Goal: Task Accomplishment & Management: Manage account settings

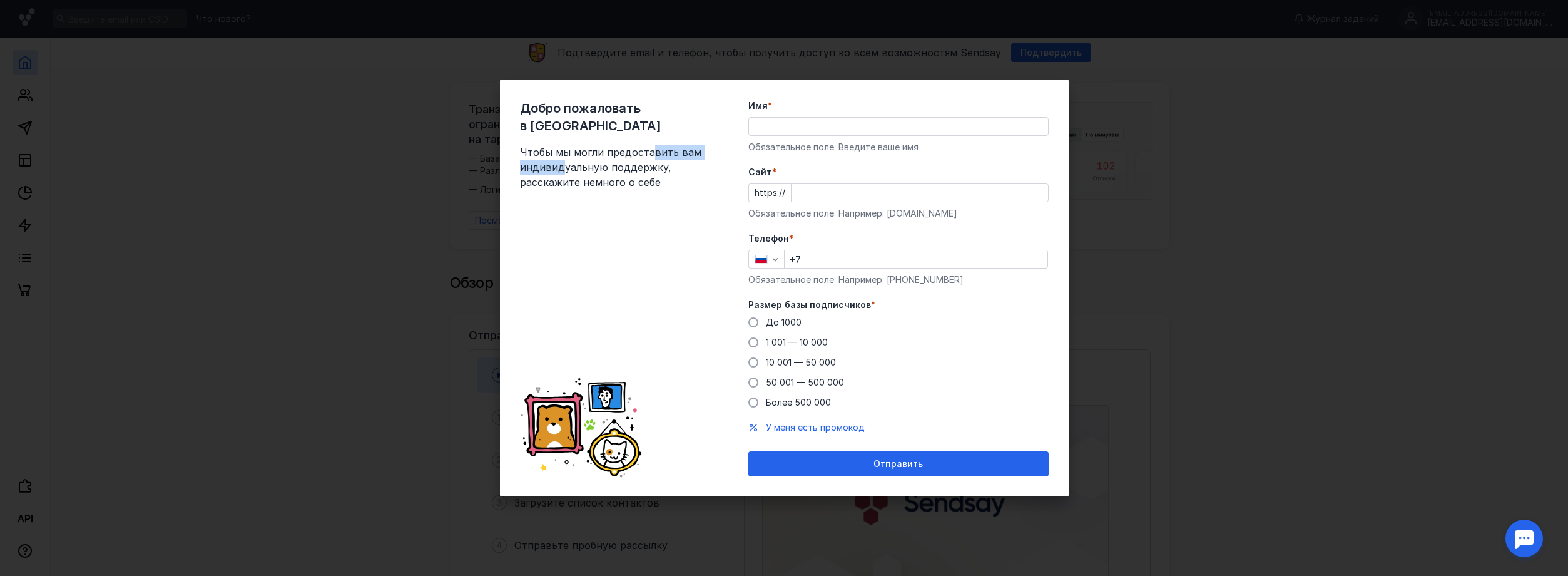
drag, startPoint x: 565, startPoint y: 141, endPoint x: 653, endPoint y: 141, distance: 88.0
click at [653, 144] on span "Чтобы мы могли предоставить вам индивидуальную поддержку, расскажите немного о …" at bounding box center [613, 167] width 188 height 45
click at [648, 170] on span "Чтобы мы могли предоставить вам индивидуальную поддержку, расскажите немного о …" at bounding box center [613, 167] width 188 height 45
click at [813, 305] on span "Размер базы подписчиков" at bounding box center [810, 305] width 122 height 13
click at [790, 362] on span "10 001 — 50 000" at bounding box center [801, 362] width 70 height 11
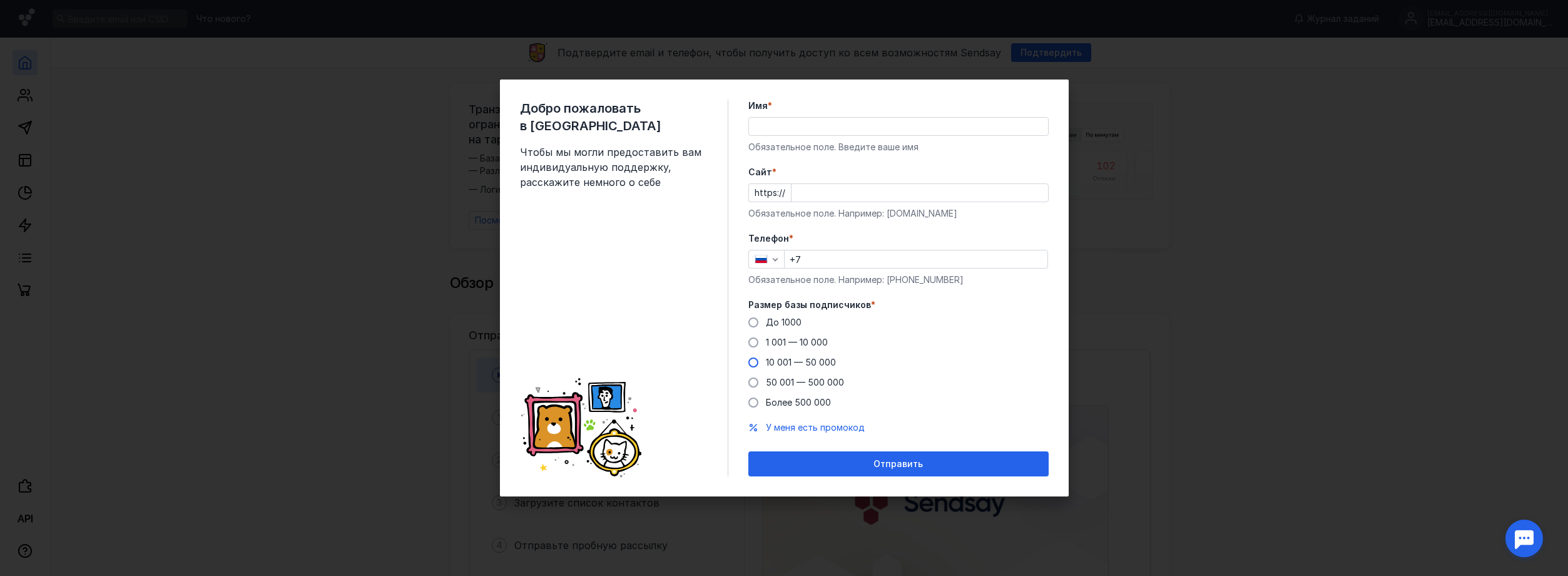
click at [0, 0] on input "10 001 — 50 000" at bounding box center [0, 0] width 0 height 0
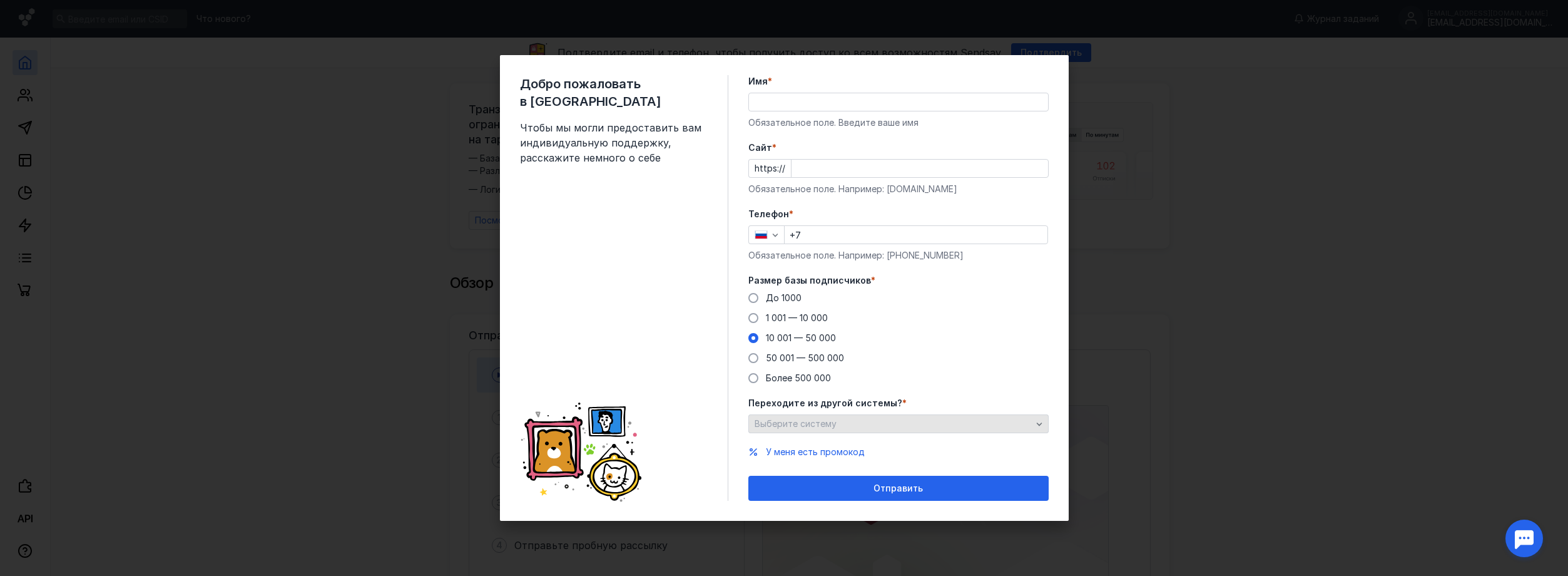
click at [810, 423] on span "Выберите систему" at bounding box center [795, 423] width 82 height 11
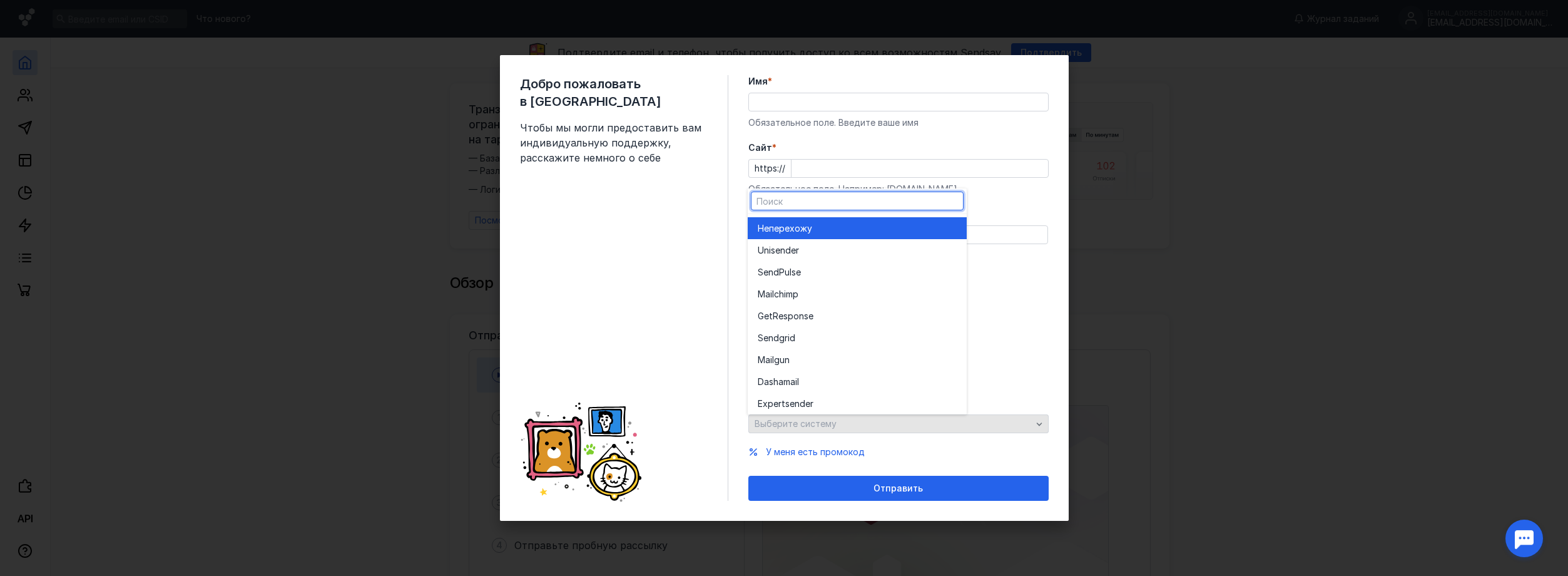
click at [829, 423] on div "Выберите систему" at bounding box center [899, 423] width 301 height 19
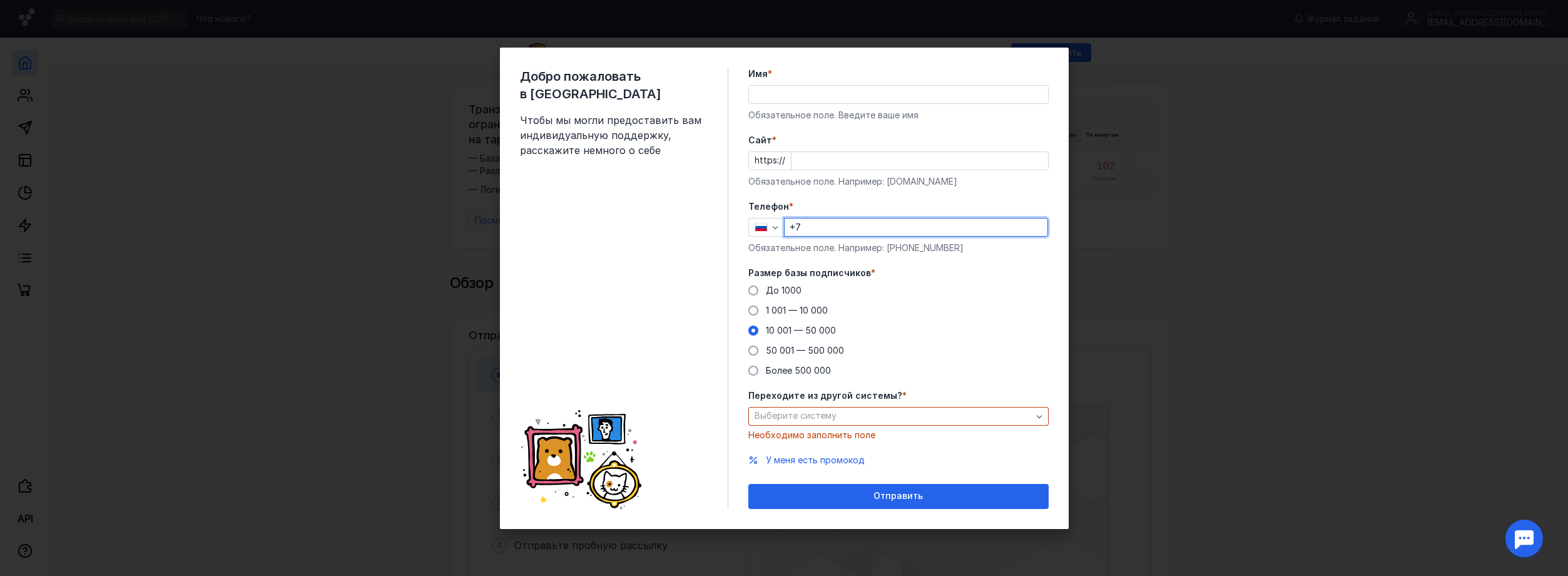
click at [838, 225] on input "+7" at bounding box center [916, 227] width 263 height 17
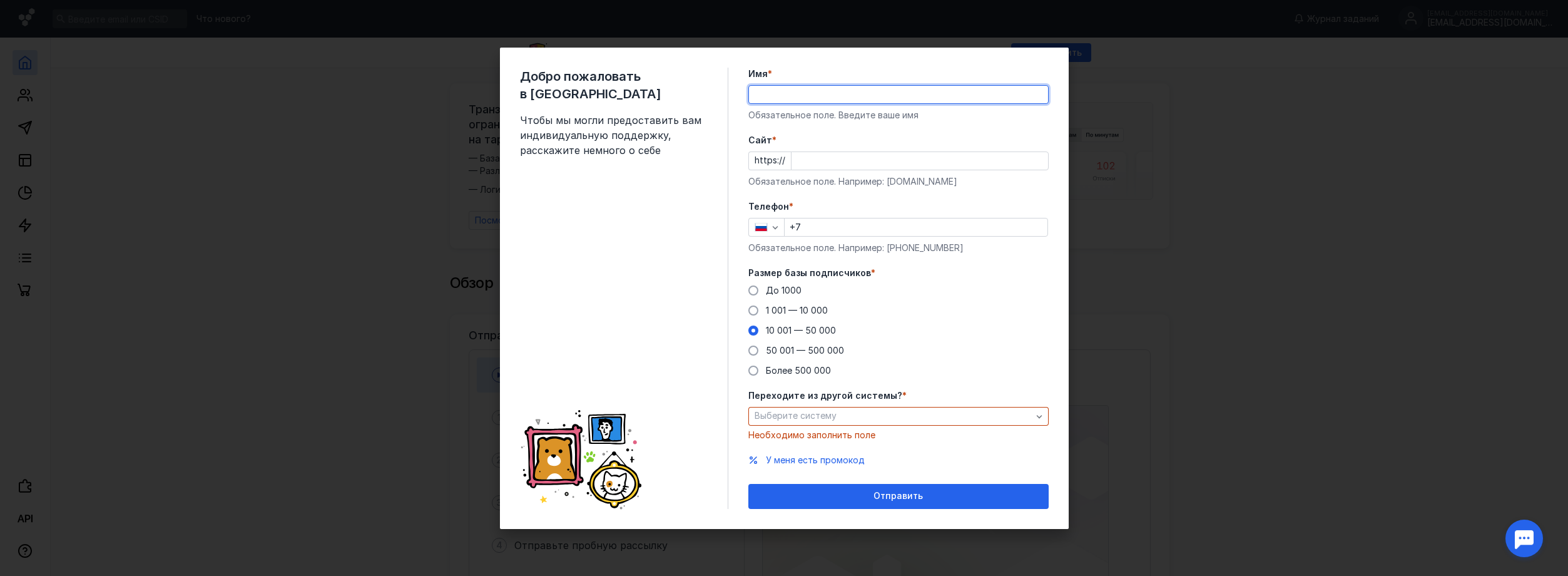
click at [823, 103] on input "Имя *" at bounding box center [899, 94] width 299 height 17
type input "aaaaaaaaa"
click at [860, 181] on div "Обязательное поле. Например: [DOMAIN_NAME]" at bounding box center [899, 181] width 301 height 13
click at [860, 163] on input "Cайт *" at bounding box center [920, 160] width 257 height 17
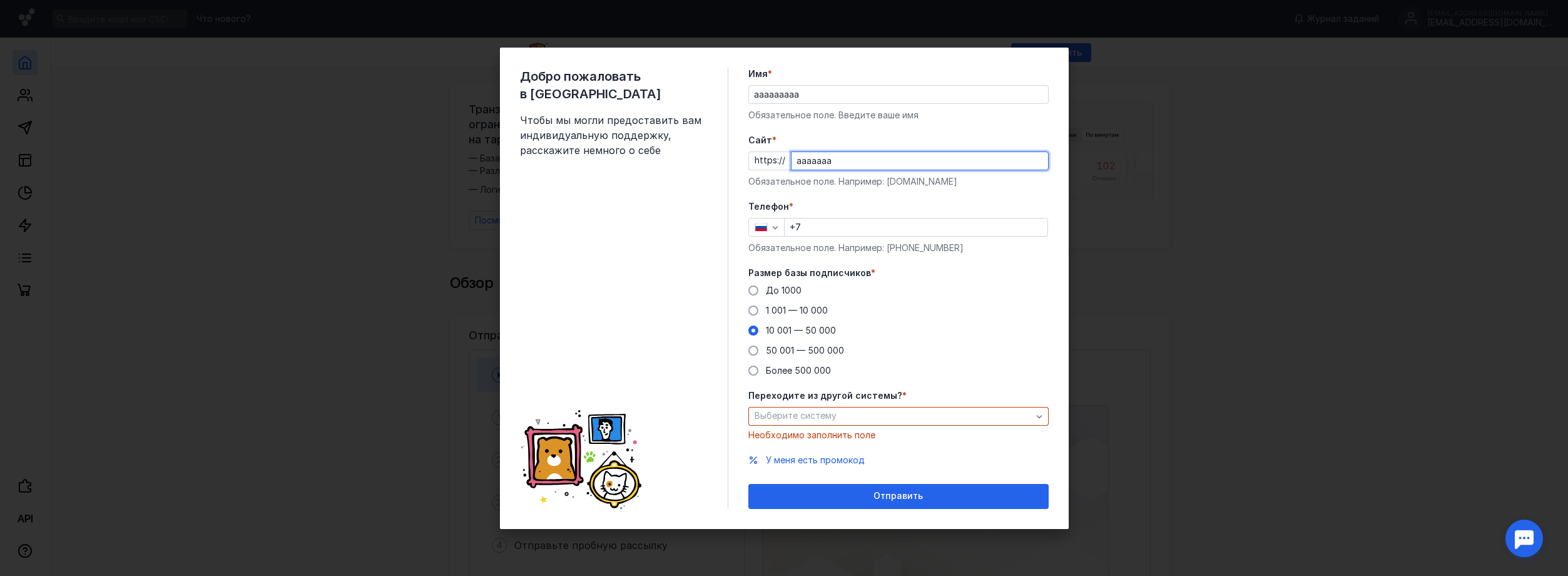
type input "aaaaaaa"
click at [887, 224] on div "Телефон * +7 Обязательное поле. Например: [PHONE_NUMBER]" at bounding box center [899, 227] width 301 height 54
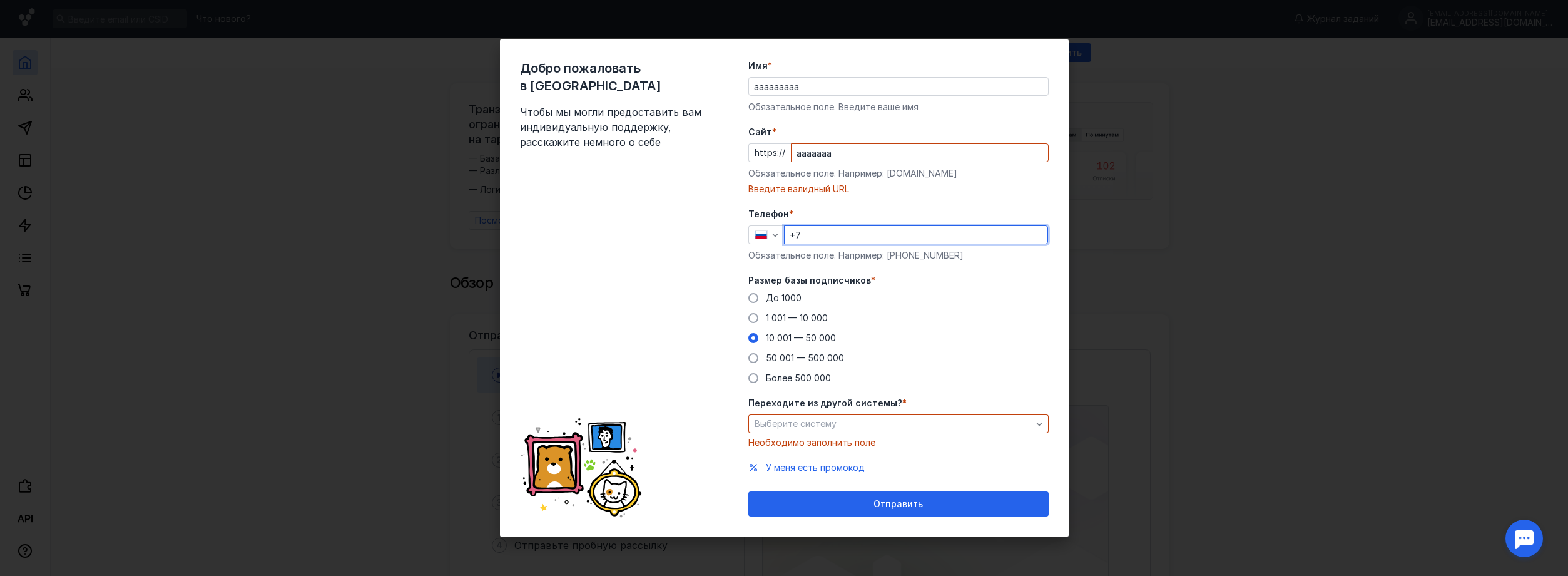
type input "+7"
drag, startPoint x: 841, startPoint y: 150, endPoint x: 736, endPoint y: 137, distance: 105.8
click at [736, 138] on div "Добро пожаловать в Sendsay Чтобы мы могли предоставить вам индивидуальную подде…" at bounding box center [784, 288] width 569 height 497
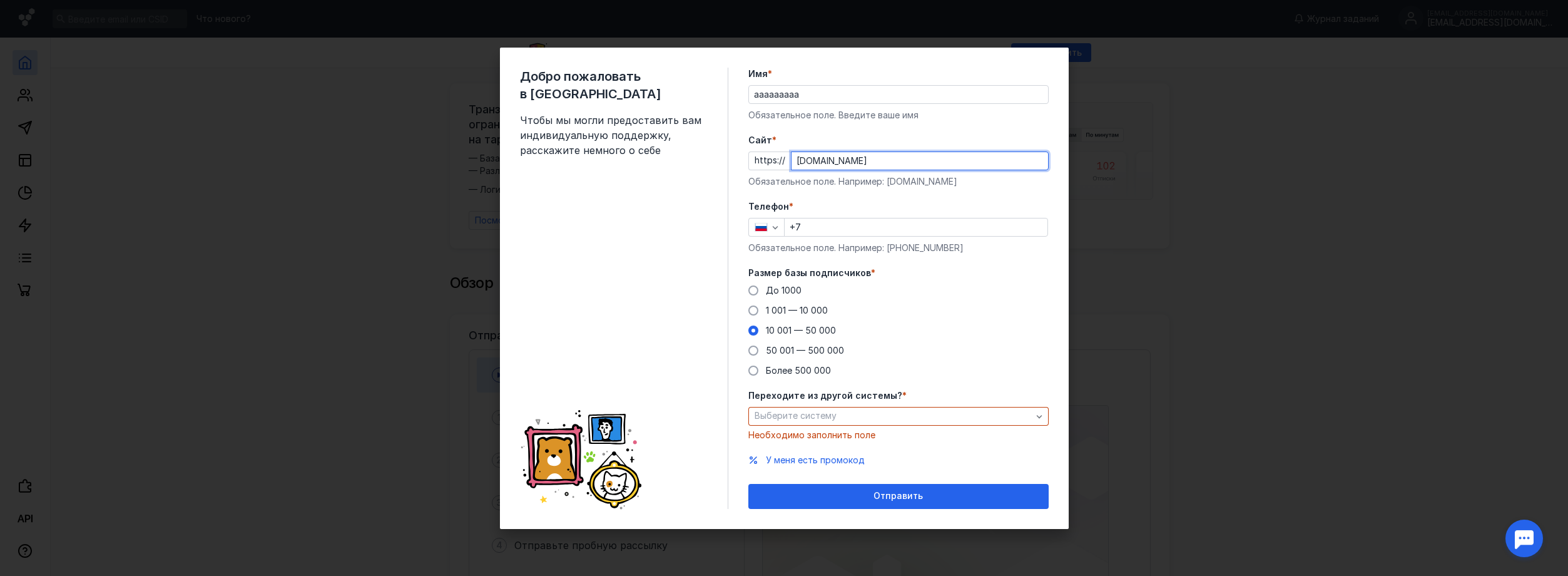
type input "[DOMAIN_NAME]"
click at [824, 220] on input "+7" at bounding box center [916, 227] width 263 height 17
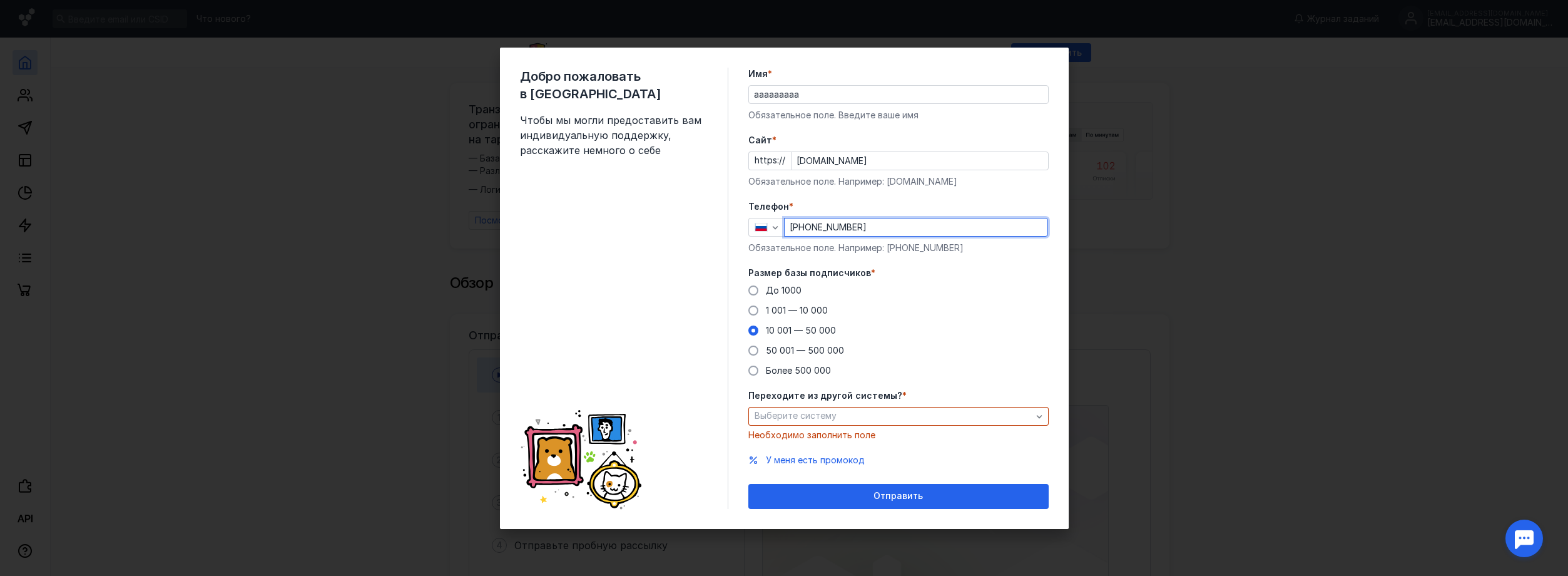
type input "[PHONE_NUMBER]"
click at [928, 305] on div "До [DATE] 1 001 — 10 000 10 001 — 50 000 50 001 — 500 000 Более 500 000" at bounding box center [899, 330] width 301 height 93
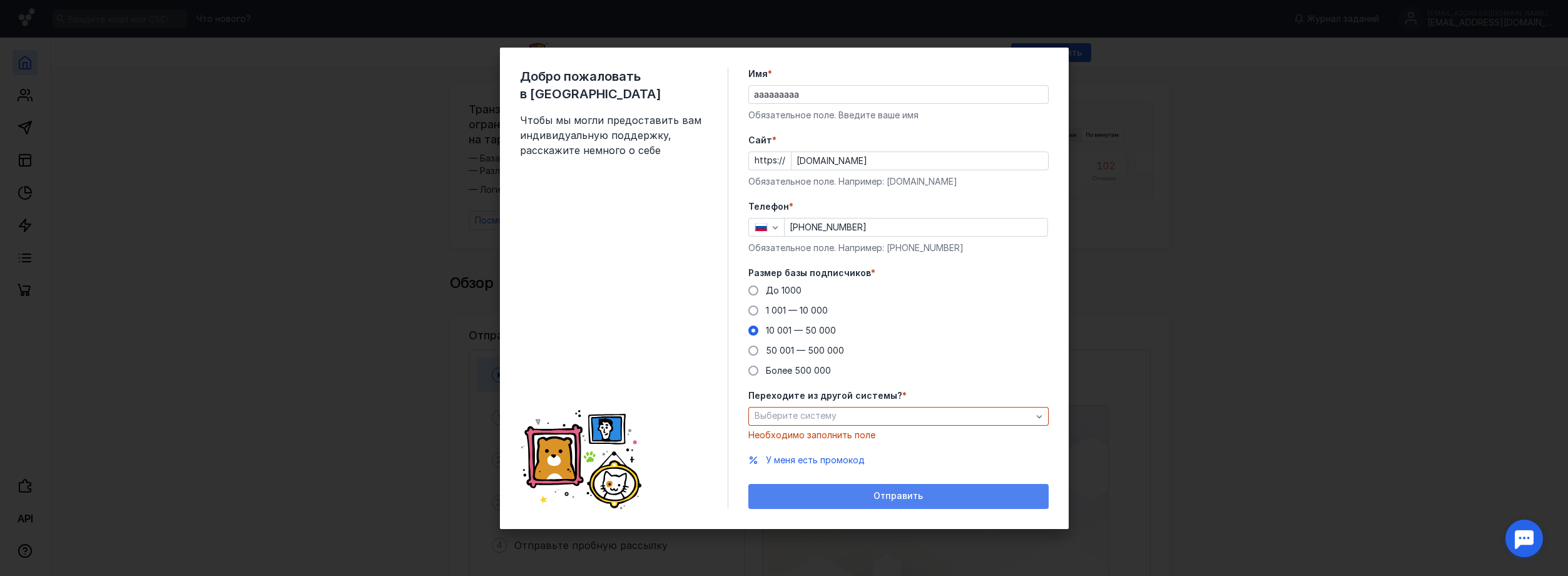
click at [871, 498] on div "Отправить" at bounding box center [898, 496] width 288 height 11
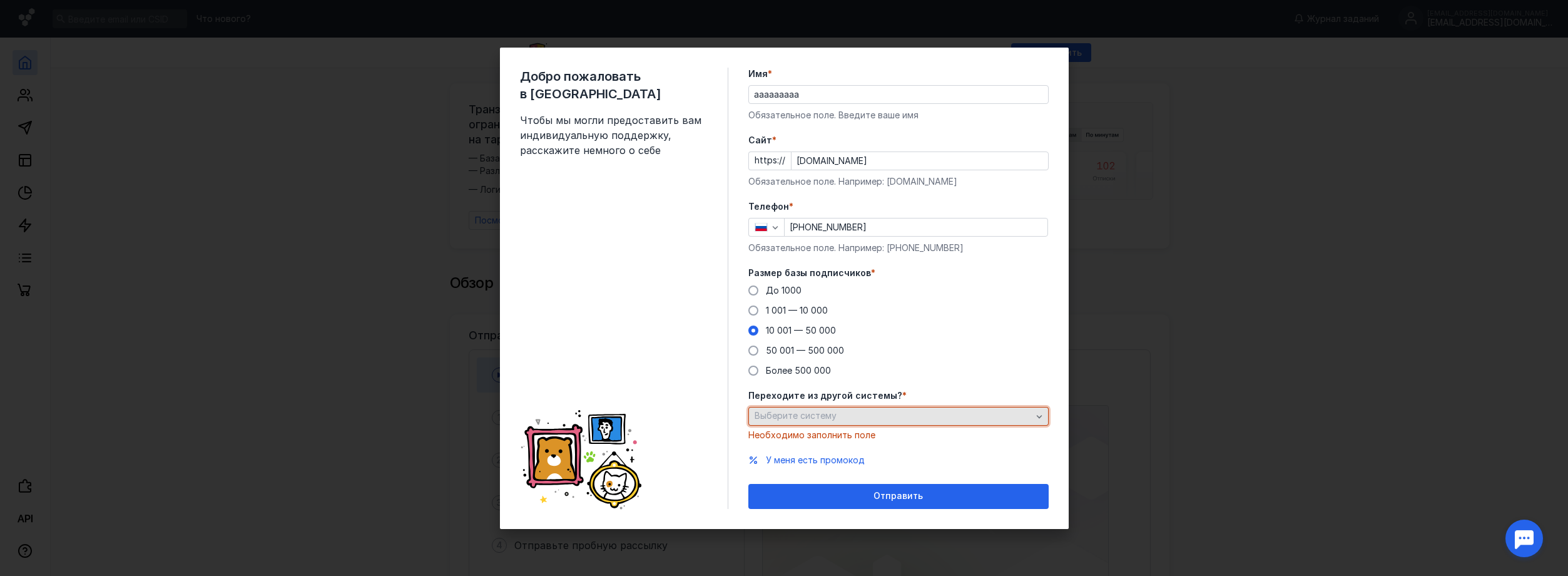
click at [867, 420] on div "Выберите систему" at bounding box center [893, 416] width 283 height 11
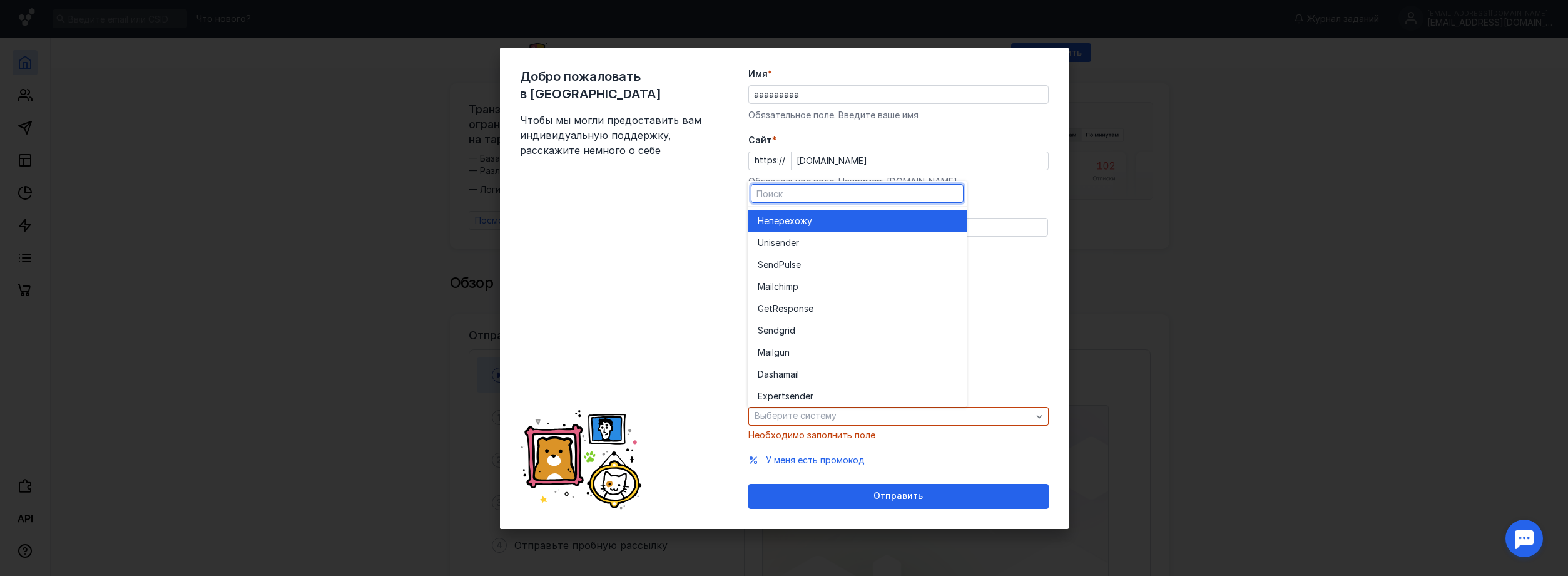
click at [801, 228] on div "Не перехожу" at bounding box center [857, 221] width 199 height 22
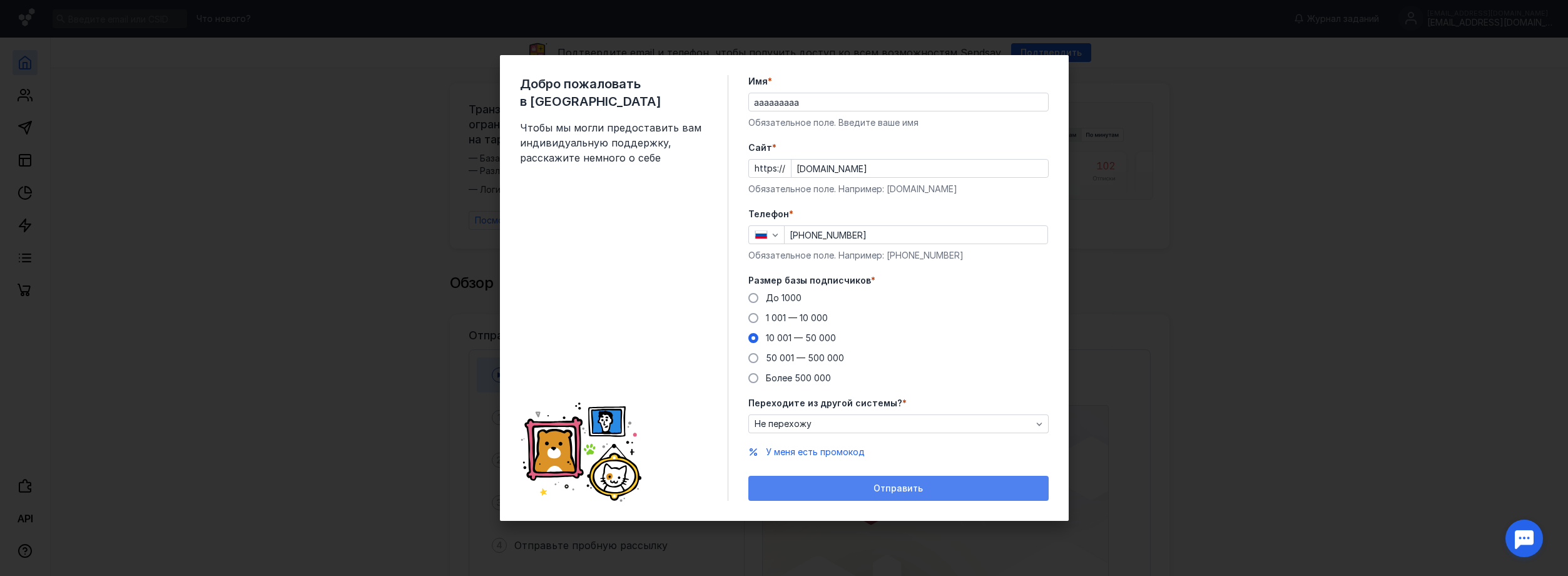
click at [836, 491] on div "Отправить" at bounding box center [898, 489] width 288 height 11
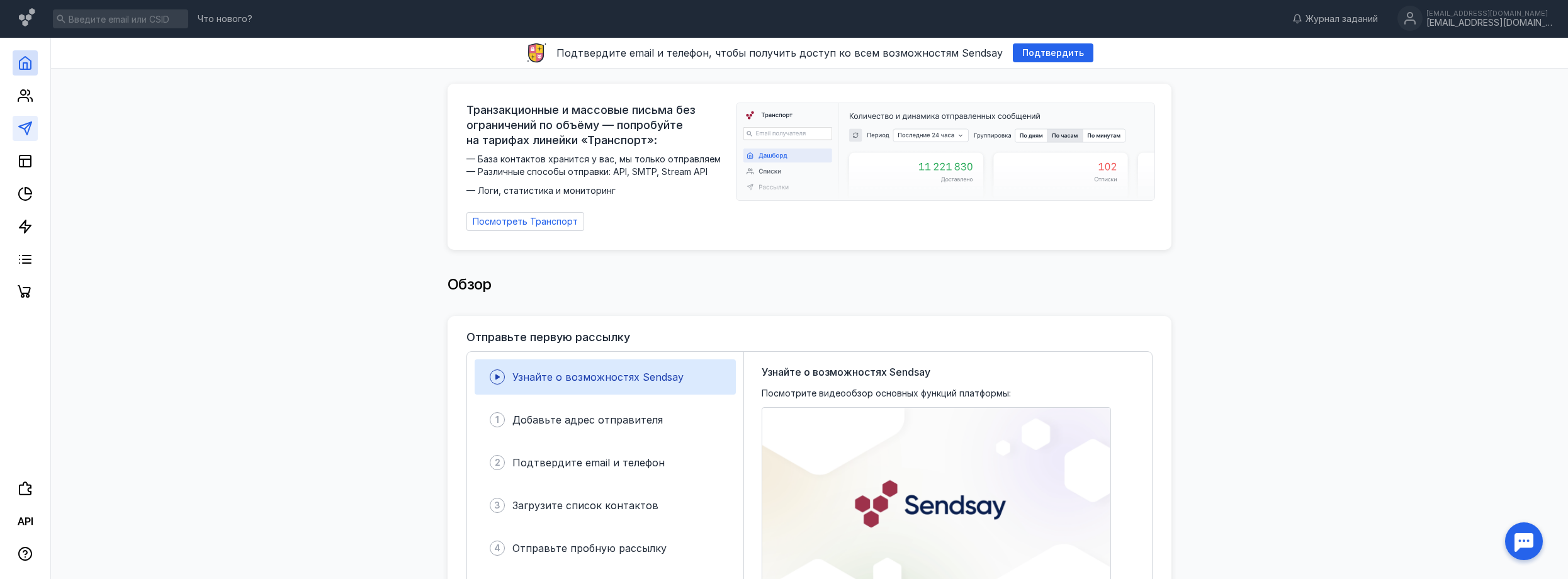
click at [31, 135] on icon at bounding box center [25, 128] width 15 height 15
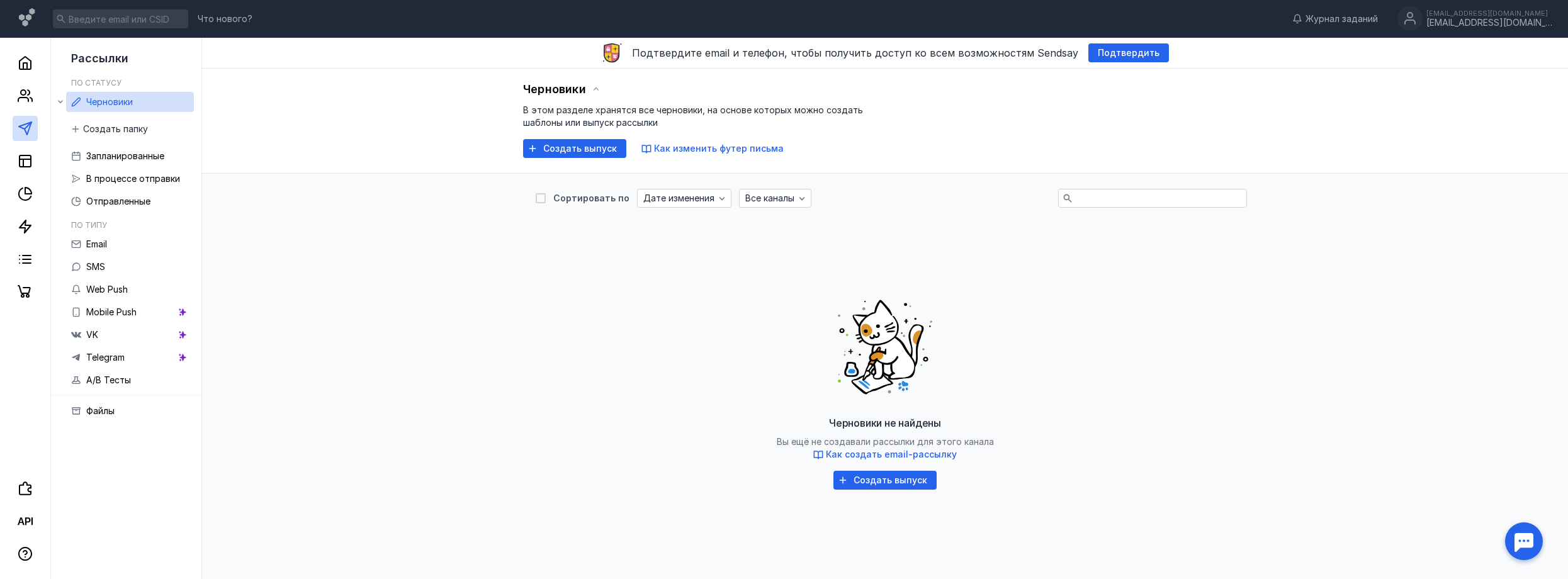
click at [1066, 380] on div "Черновики не найдены Вы ещё не создавали рассылки для этого канала Как создать …" at bounding box center [885, 388] width 698 height 315
click at [102, 242] on span "Email" at bounding box center [96, 244] width 21 height 11
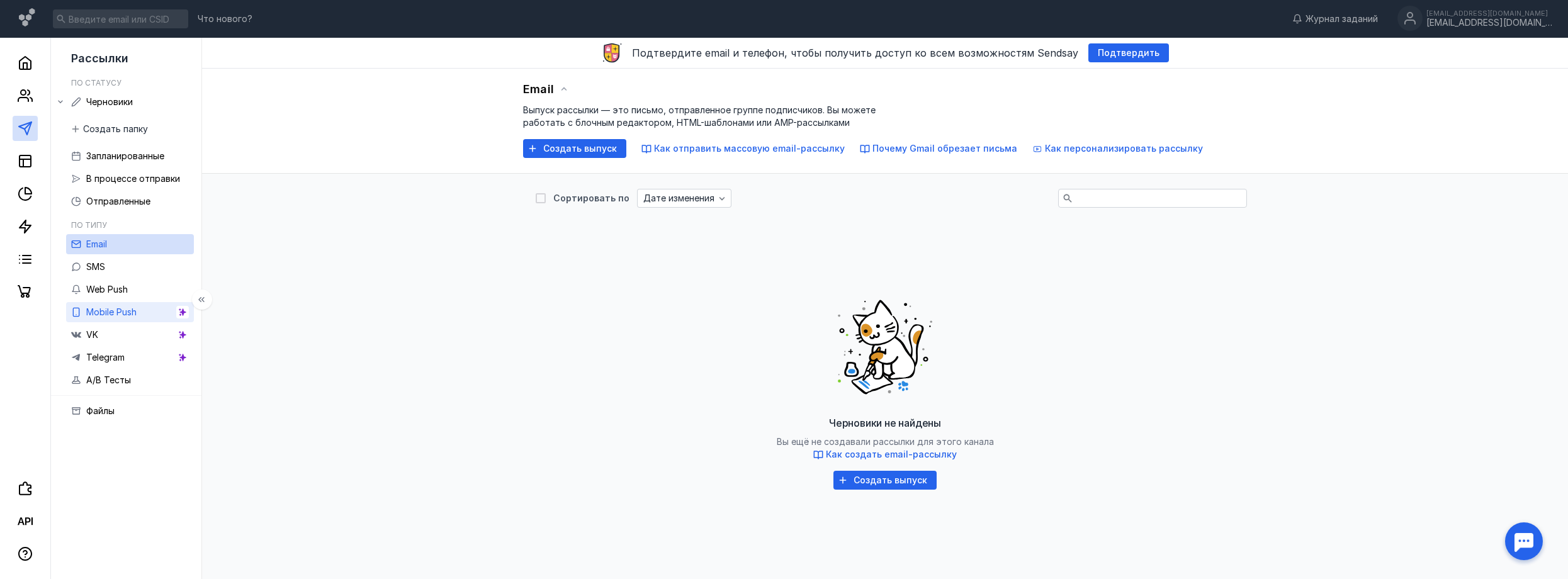
click at [179, 312] on icon at bounding box center [182, 312] width 9 height 9
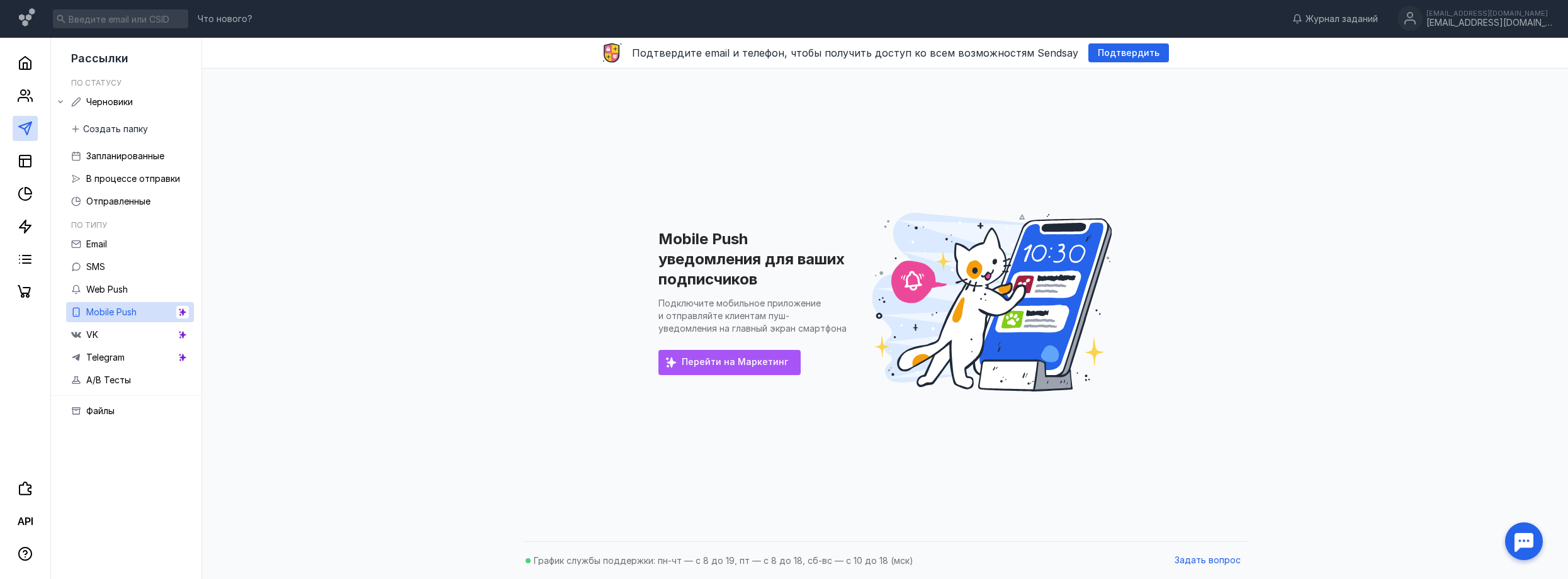
click at [702, 372] on div "Перейти на Маркетинг" at bounding box center [729, 362] width 142 height 25
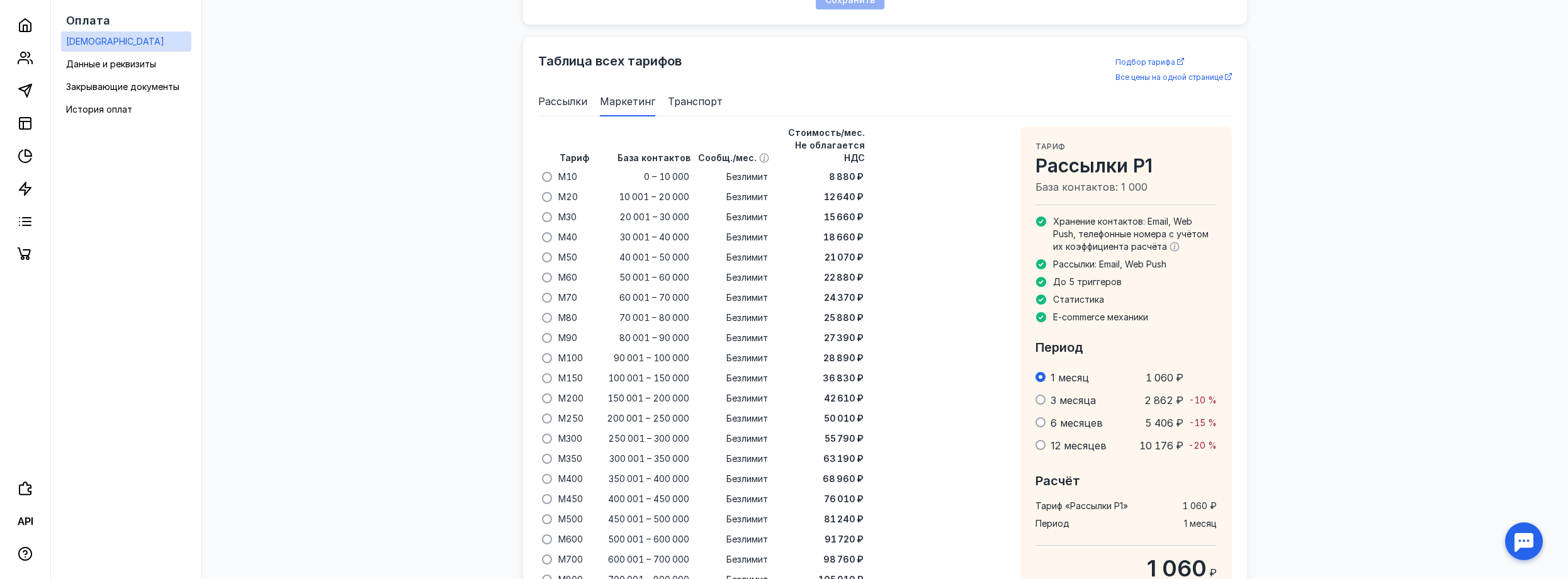
scroll to position [769, 0]
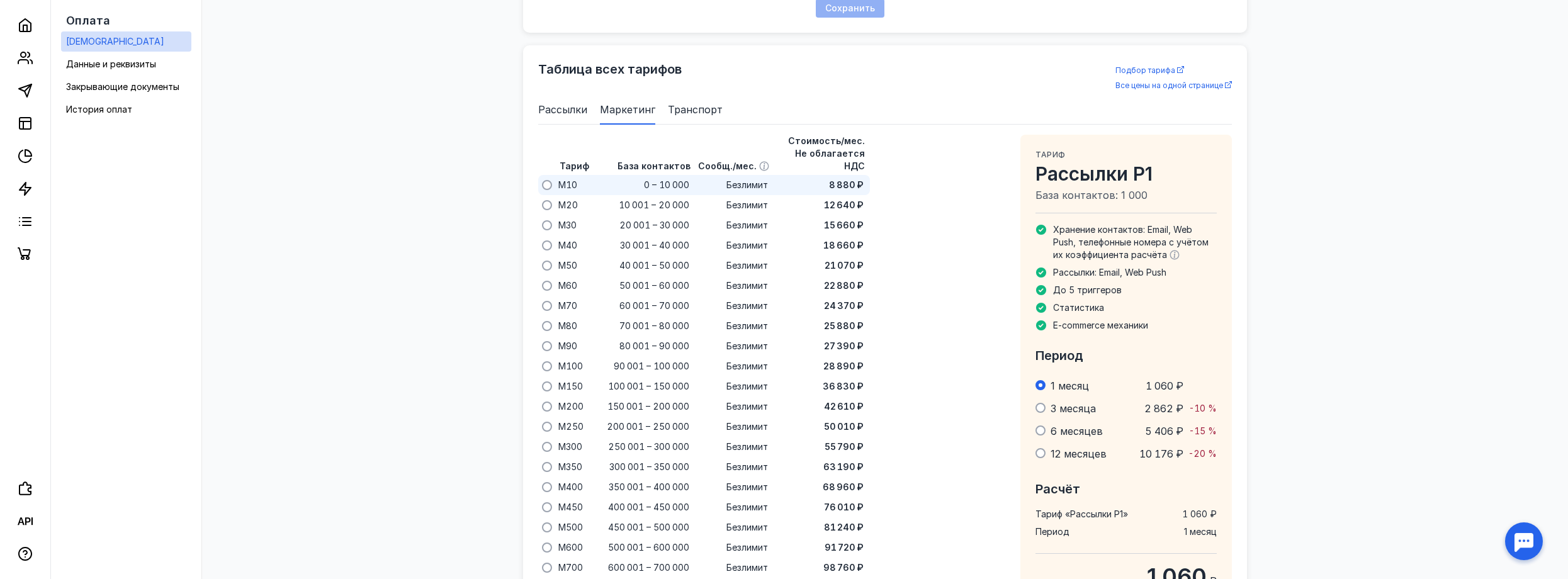
click at [768, 178] on div "Безлимит" at bounding box center [747, 185] width 43 height 14
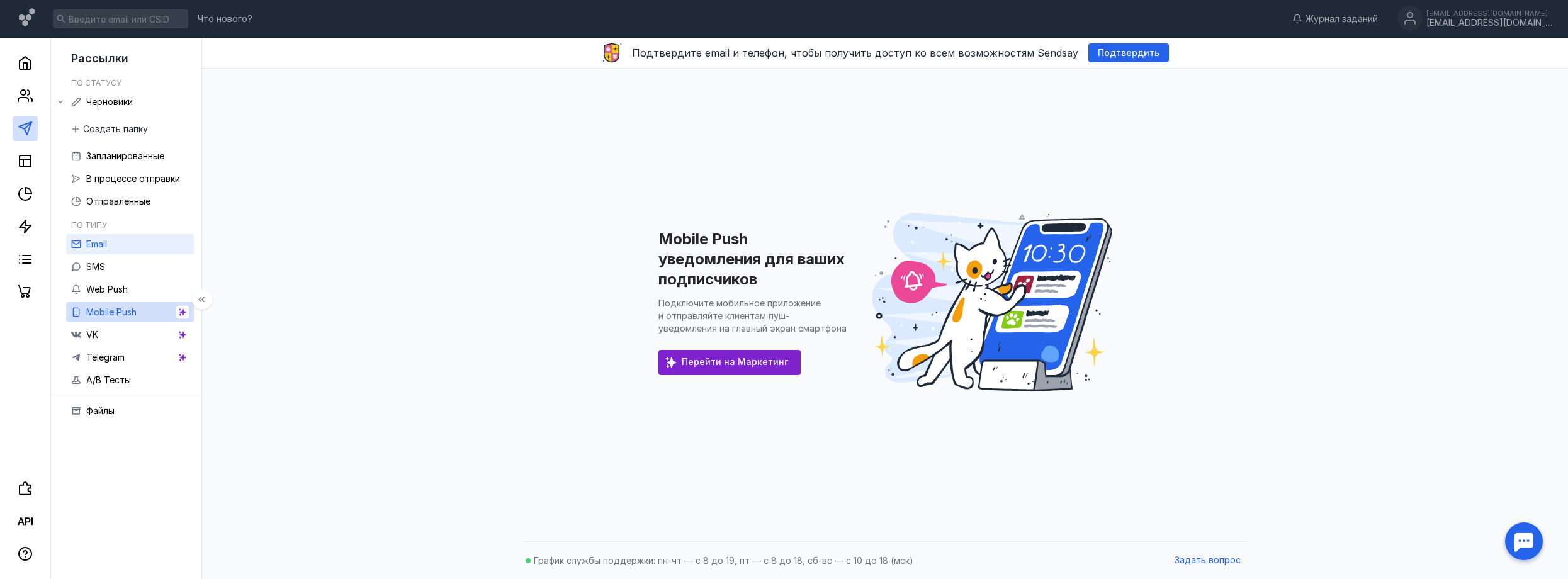
click at [110, 245] on link "Email" at bounding box center [130, 244] width 128 height 21
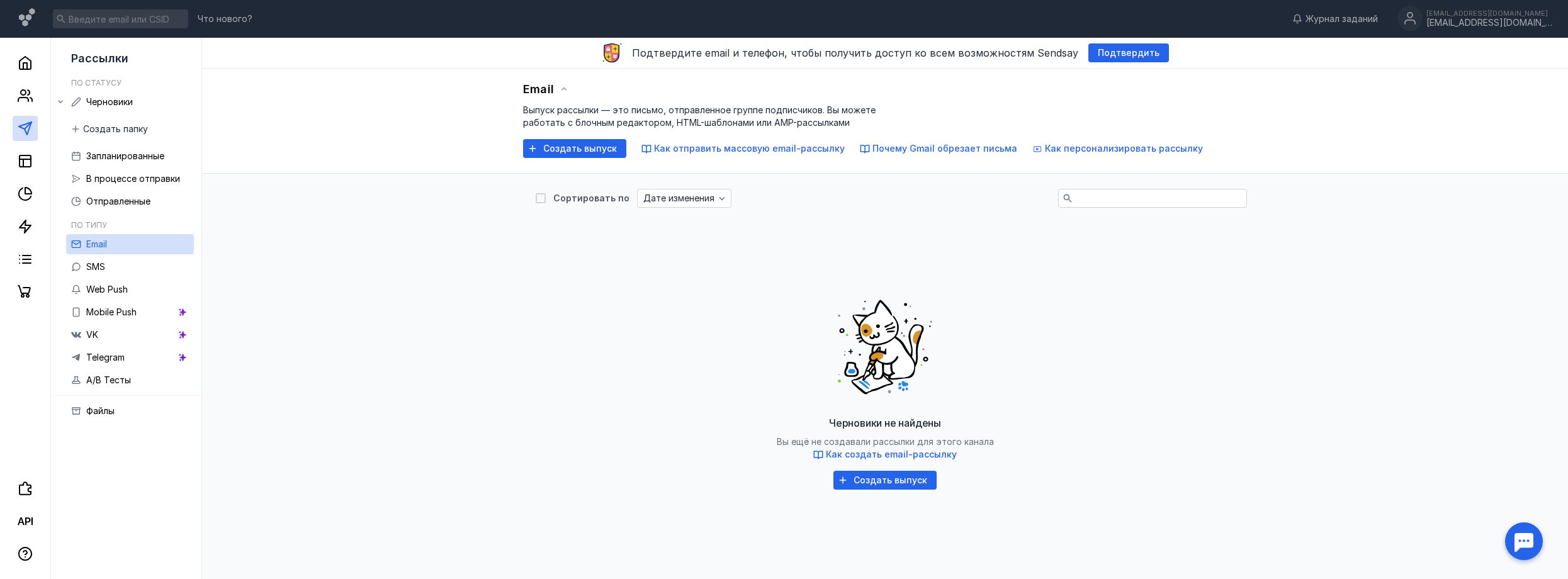
click at [1102, 413] on div "Черновики не найдены Вы ещё не создавали рассылки для этого канала Как создать …" at bounding box center [885, 388] width 698 height 315
click at [21, 101] on icon at bounding box center [25, 96] width 15 height 15
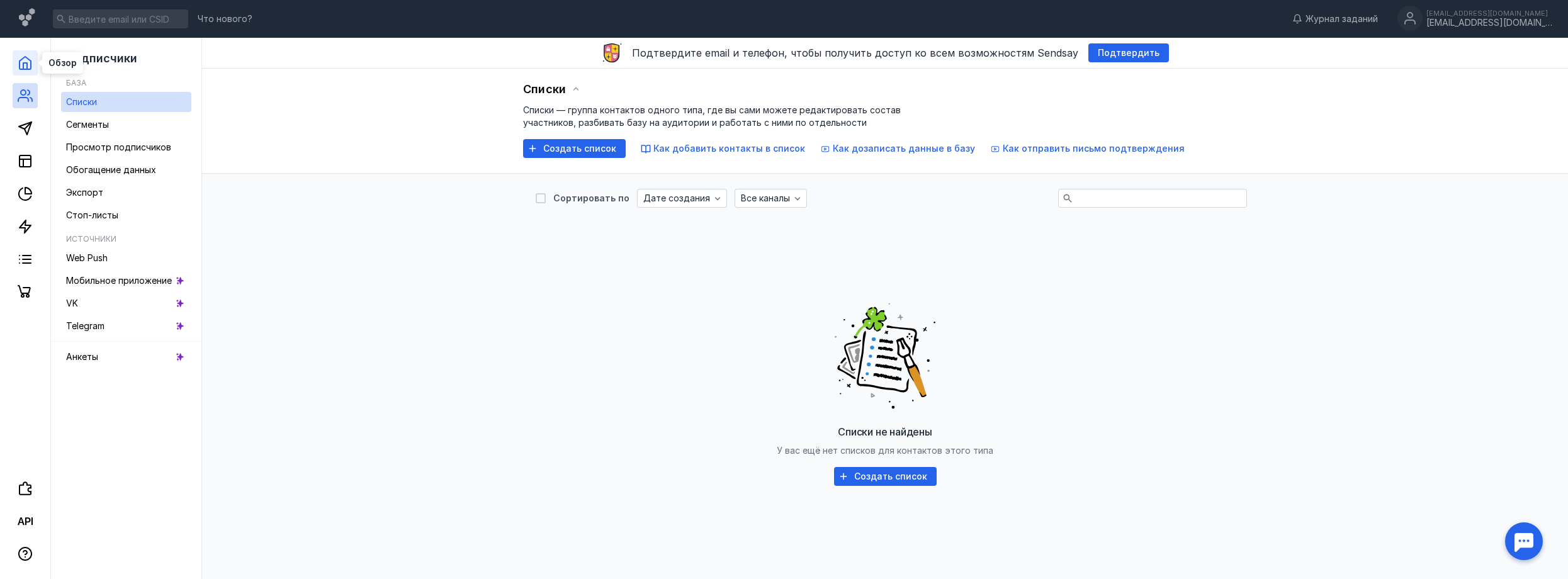
click at [22, 57] on icon at bounding box center [25, 63] width 15 height 15
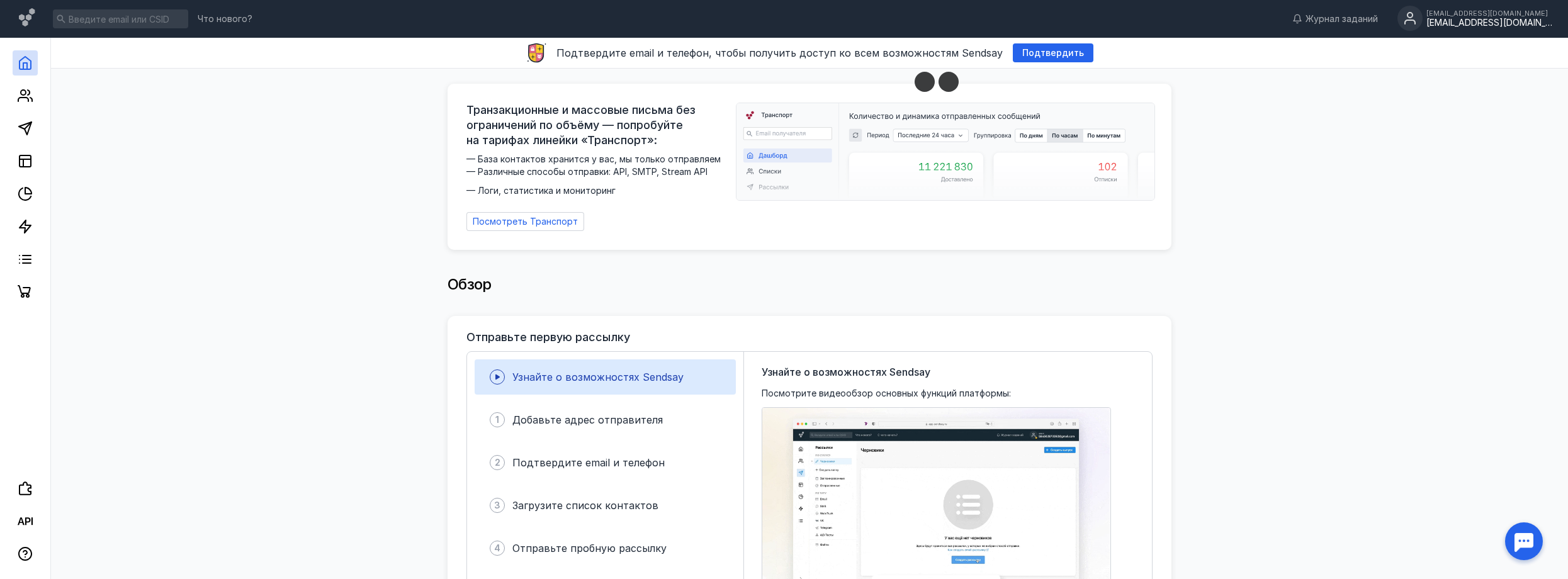
click at [1489, 25] on div "[EMAIL_ADDRESS][DOMAIN_NAME]" at bounding box center [1490, 23] width 126 height 11
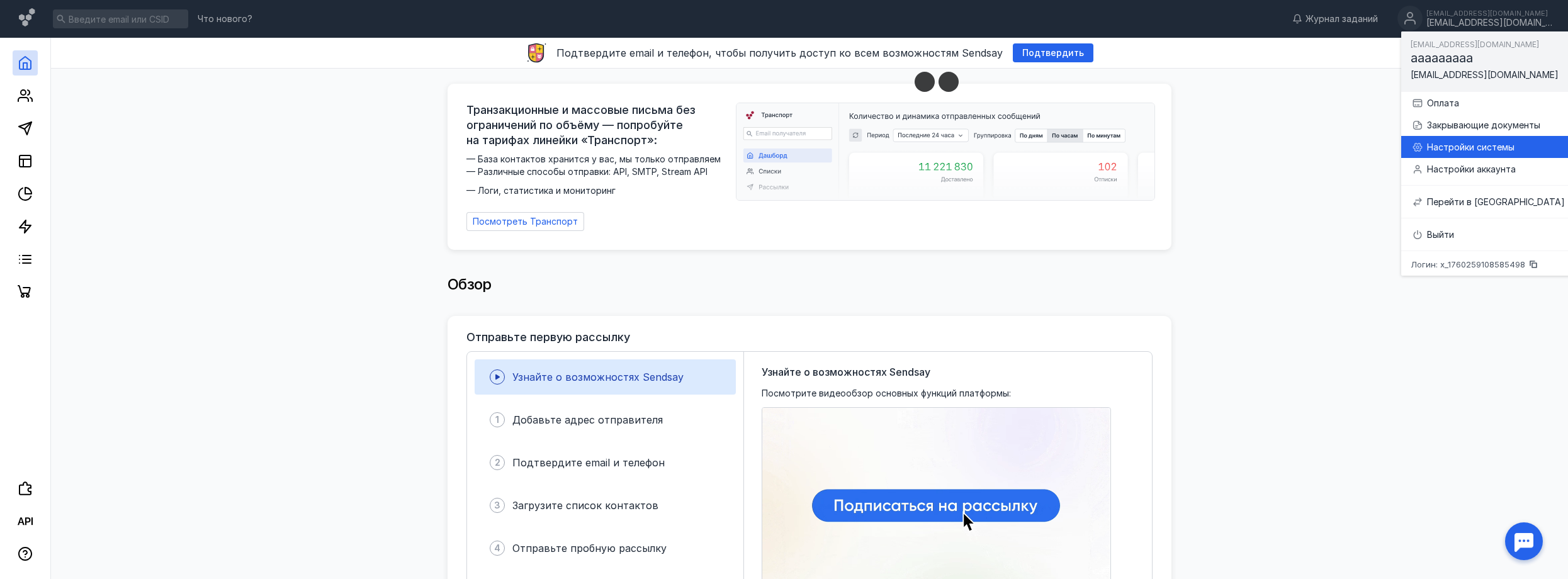
click at [1458, 156] on div "Настройки системы" at bounding box center [1488, 147] width 154 height 22
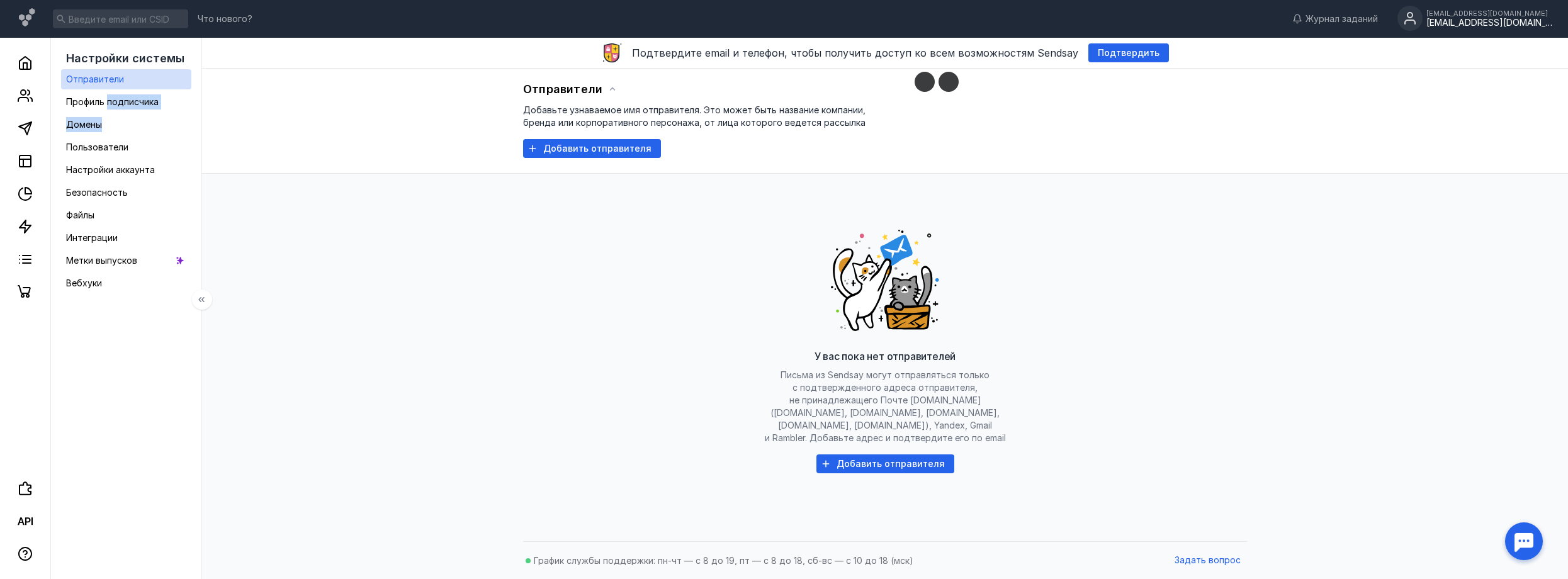
click at [106, 112] on ul "Отправители Профиль подписчика Домены Пользователи Настройки аккаунта Безопасно…" at bounding box center [125, 181] width 130 height 224
click at [108, 109] on div "Профиль подписчика" at bounding box center [112, 102] width 93 height 15
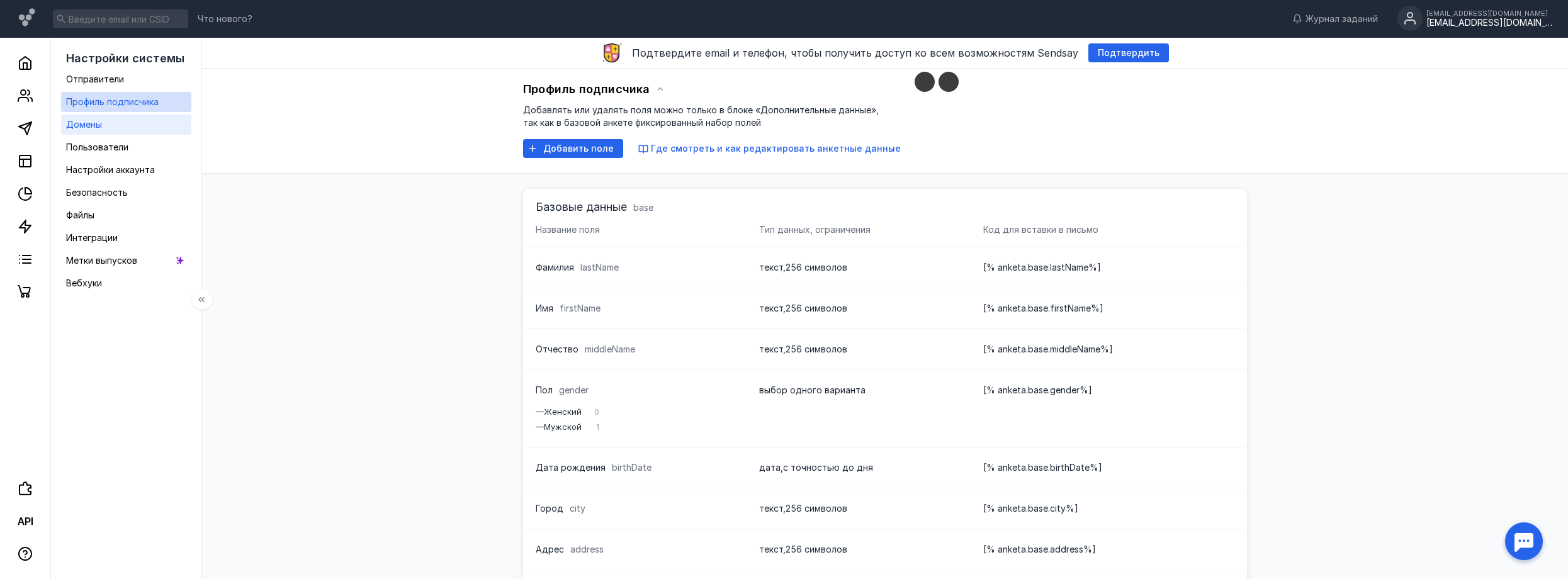
click at [110, 128] on link "Домены" at bounding box center [125, 125] width 130 height 21
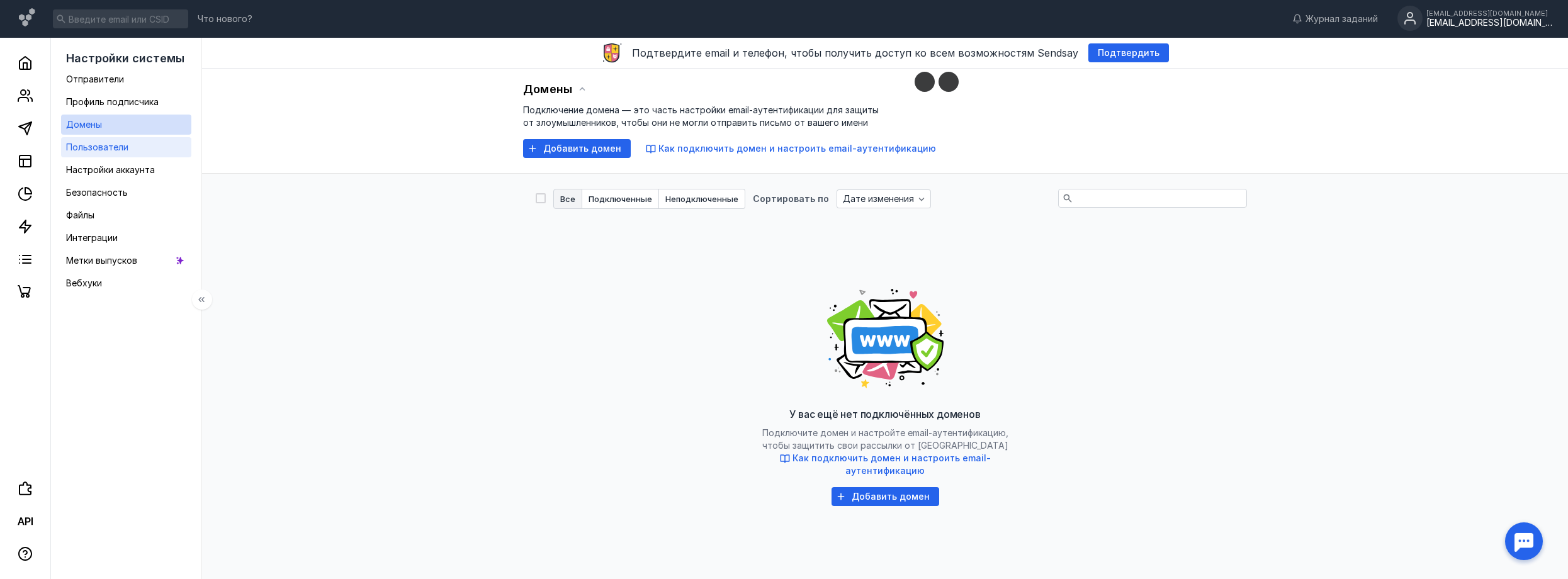
click at [102, 145] on span "Пользователи" at bounding box center [97, 147] width 62 height 11
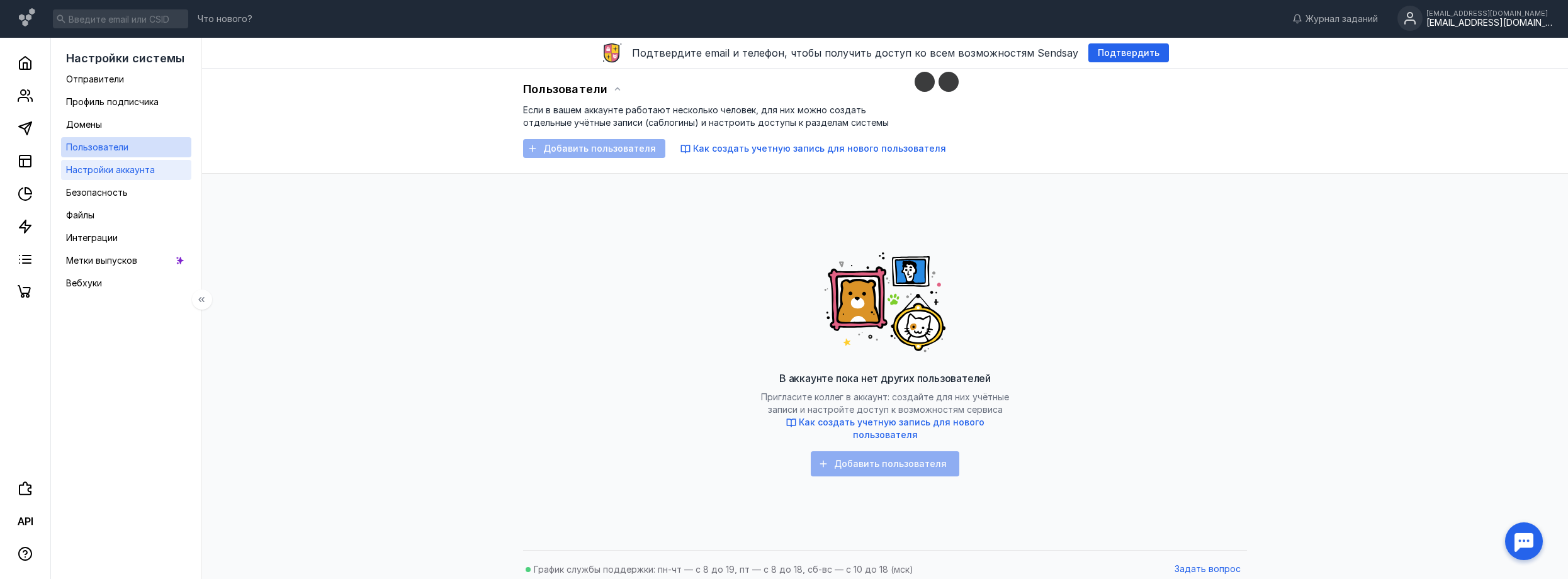
click at [110, 171] on span "Настройки аккаунта" at bounding box center [110, 169] width 89 height 11
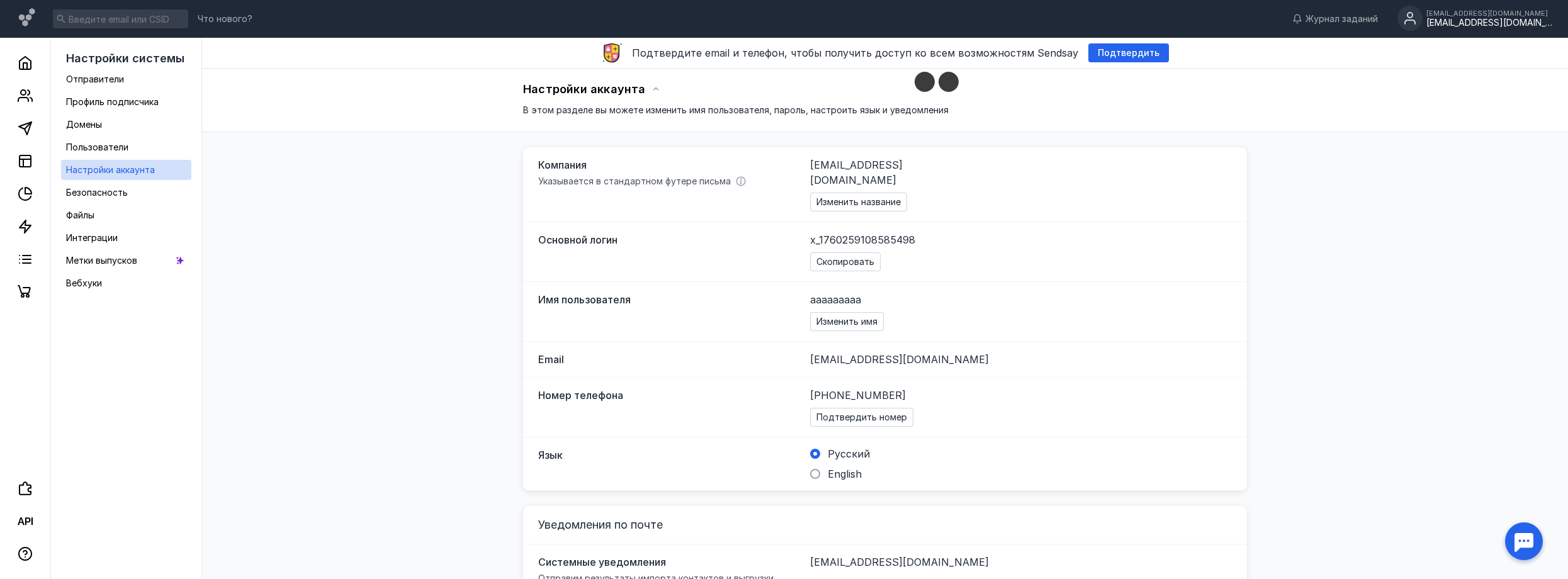
click at [824, 467] on div "Язык Русский English" at bounding box center [885, 464] width 724 height 53
click at [819, 469] on span at bounding box center [815, 473] width 10 height 10
click at [0, 0] on input "English" at bounding box center [0, 0] width 0 height 0
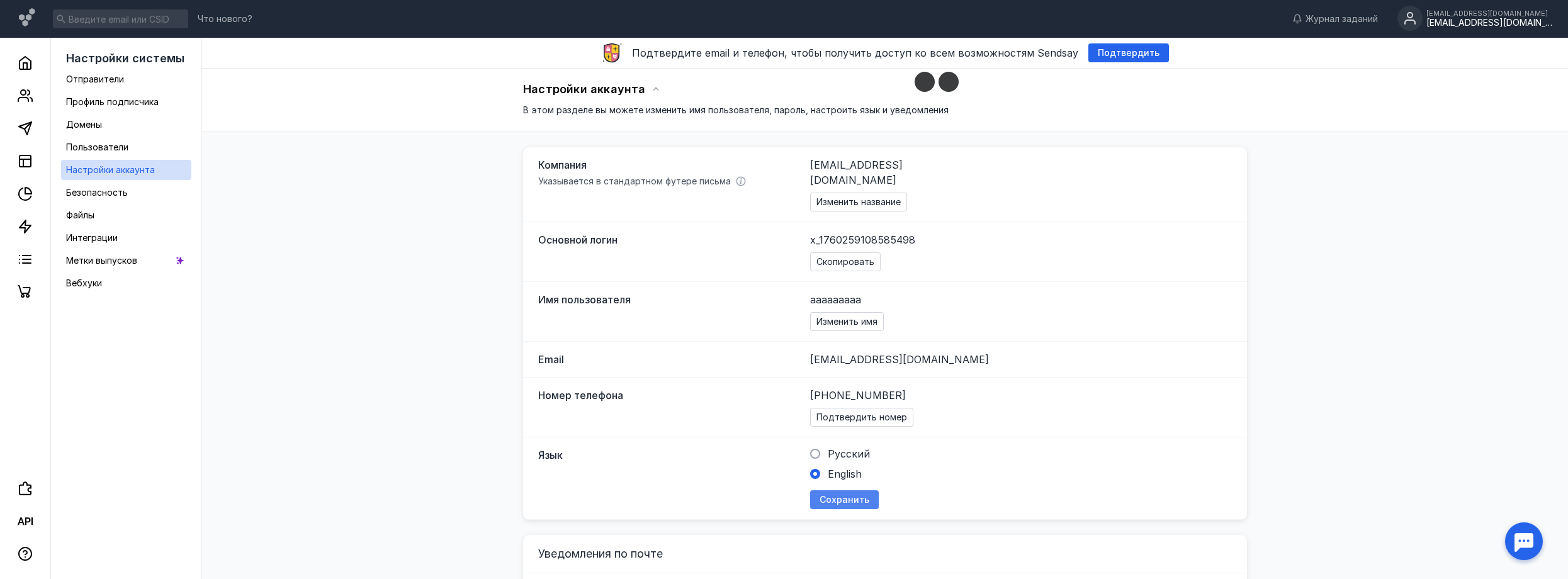
click at [825, 490] on div "Сохранить" at bounding box center [844, 499] width 68 height 19
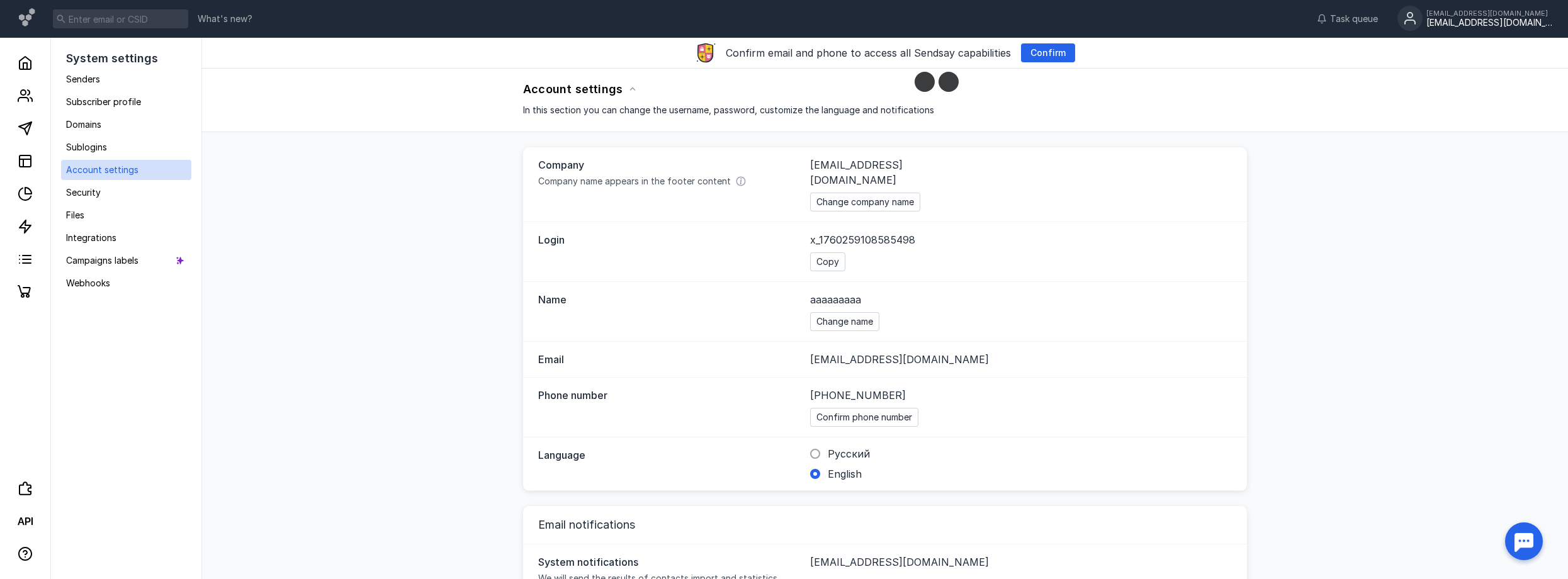
click at [826, 487] on div "Company Company name appears in the footer content [EMAIL_ADDRESS][DOMAIN_NAME]…" at bounding box center [885, 448] width 724 height 603
click at [24, 126] on icon at bounding box center [25, 128] width 15 height 15
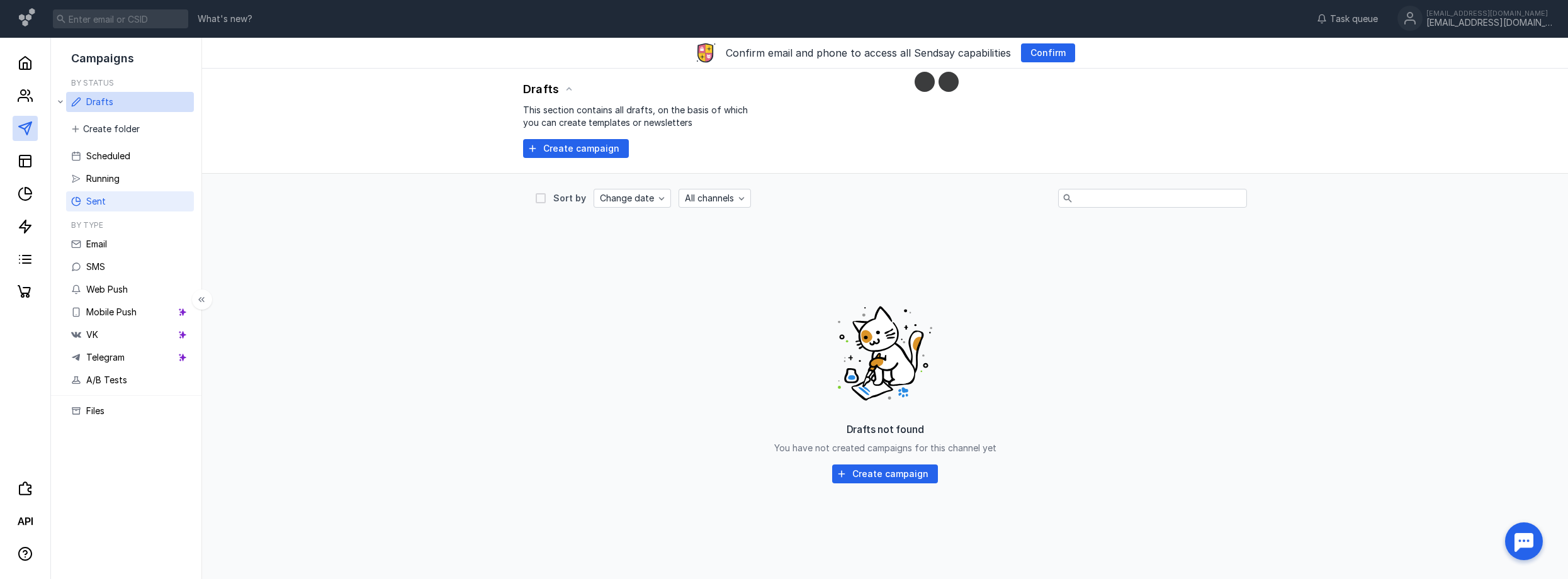
click at [109, 198] on link "Sent" at bounding box center [130, 201] width 128 height 21
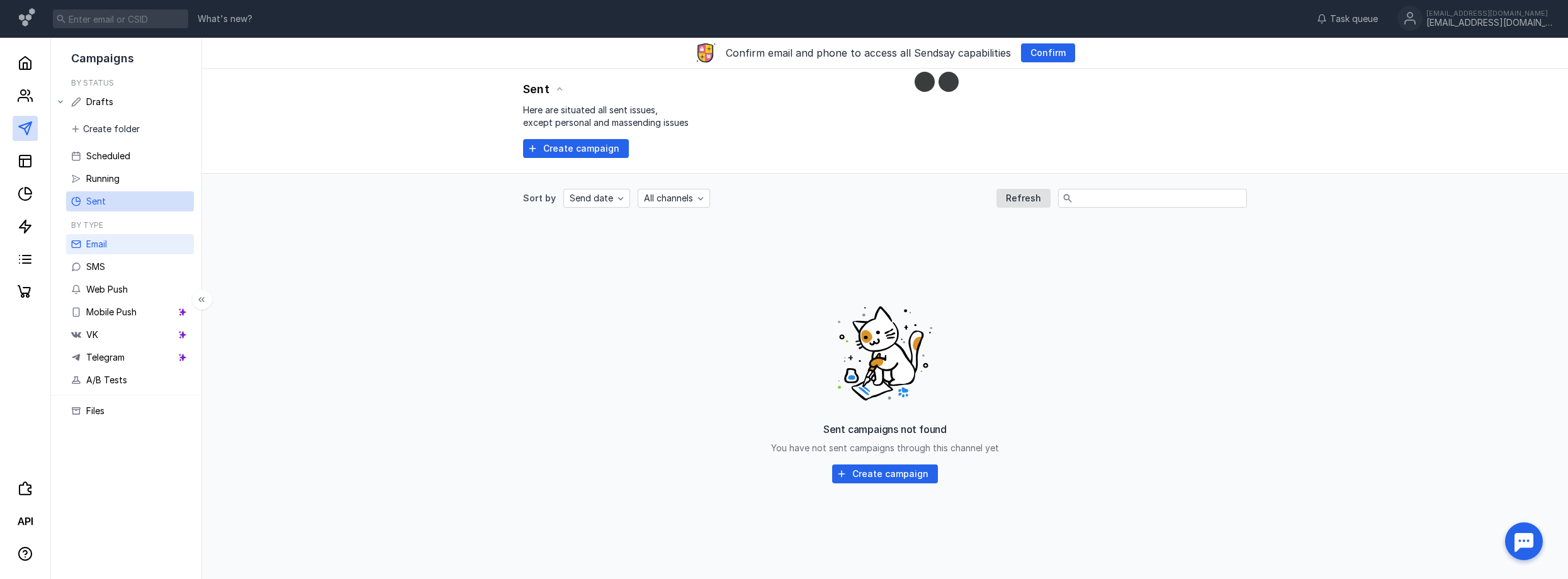
click at [103, 248] on span "Email" at bounding box center [96, 244] width 21 height 11
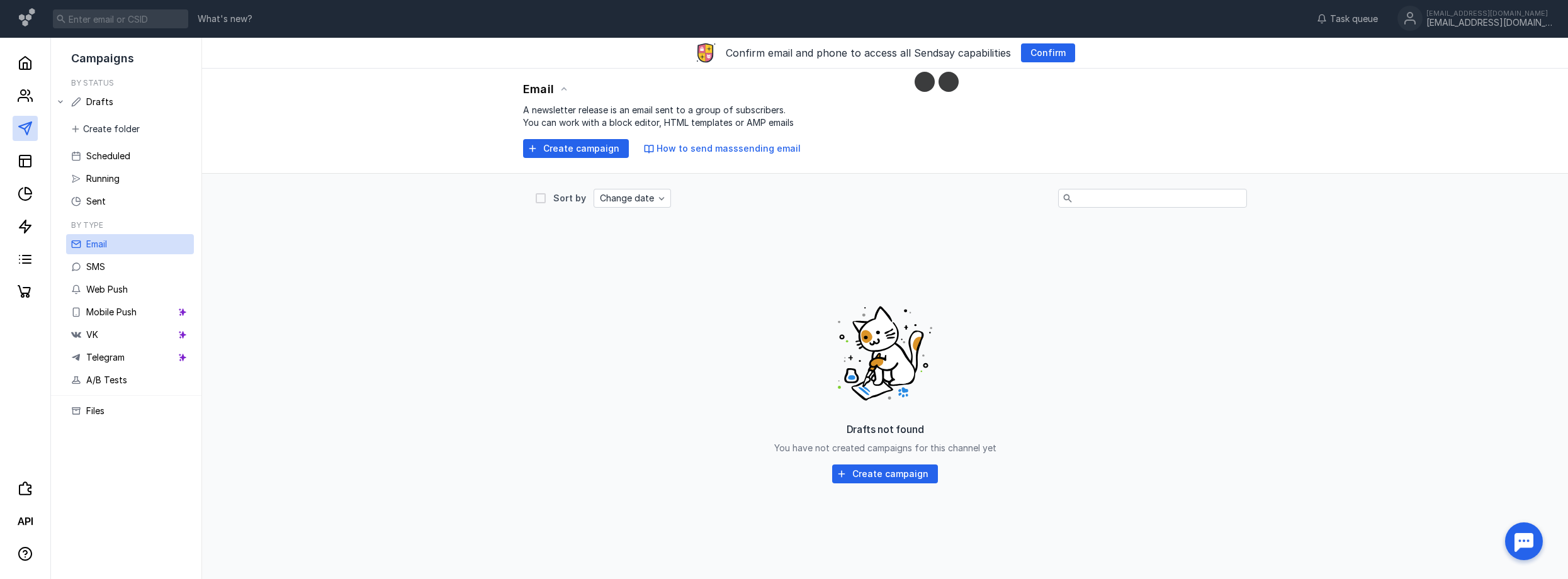
click at [1049, 309] on div "Drafts not found You have not created campaigns for this channel yet Create cam…" at bounding box center [885, 388] width 698 height 315
click at [867, 469] on span "Create campaign" at bounding box center [891, 474] width 76 height 11
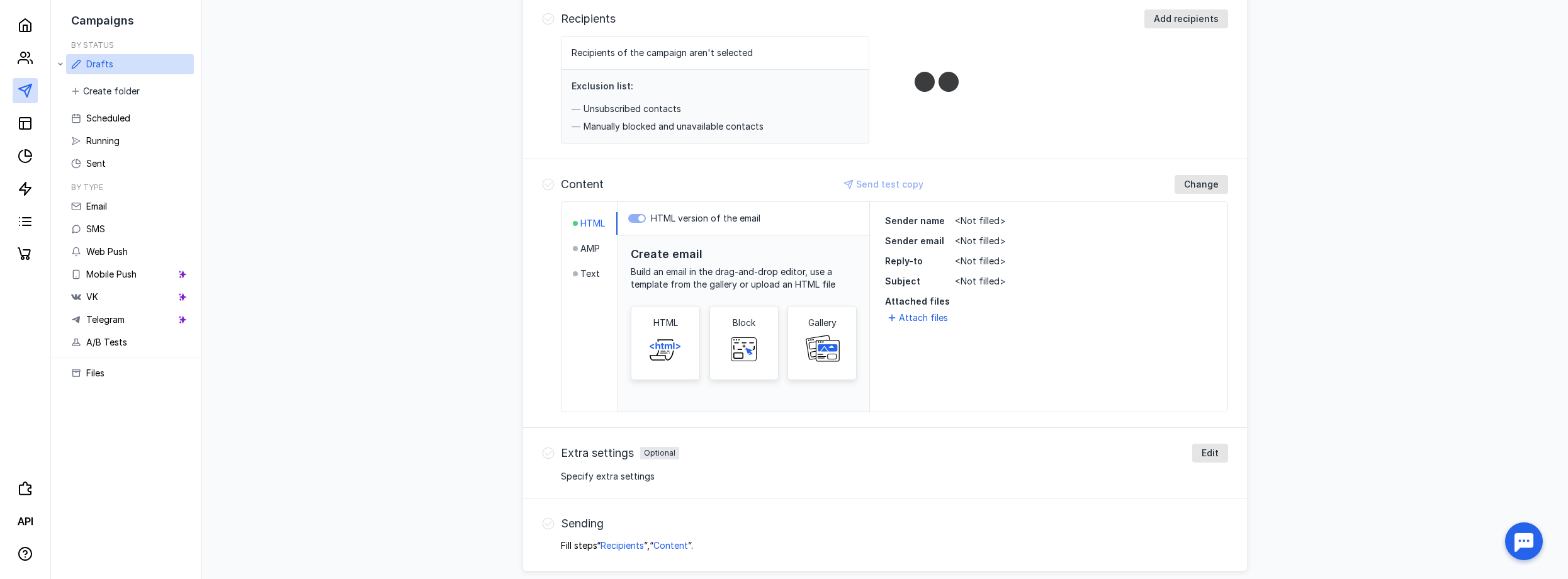
scroll to position [207, 0]
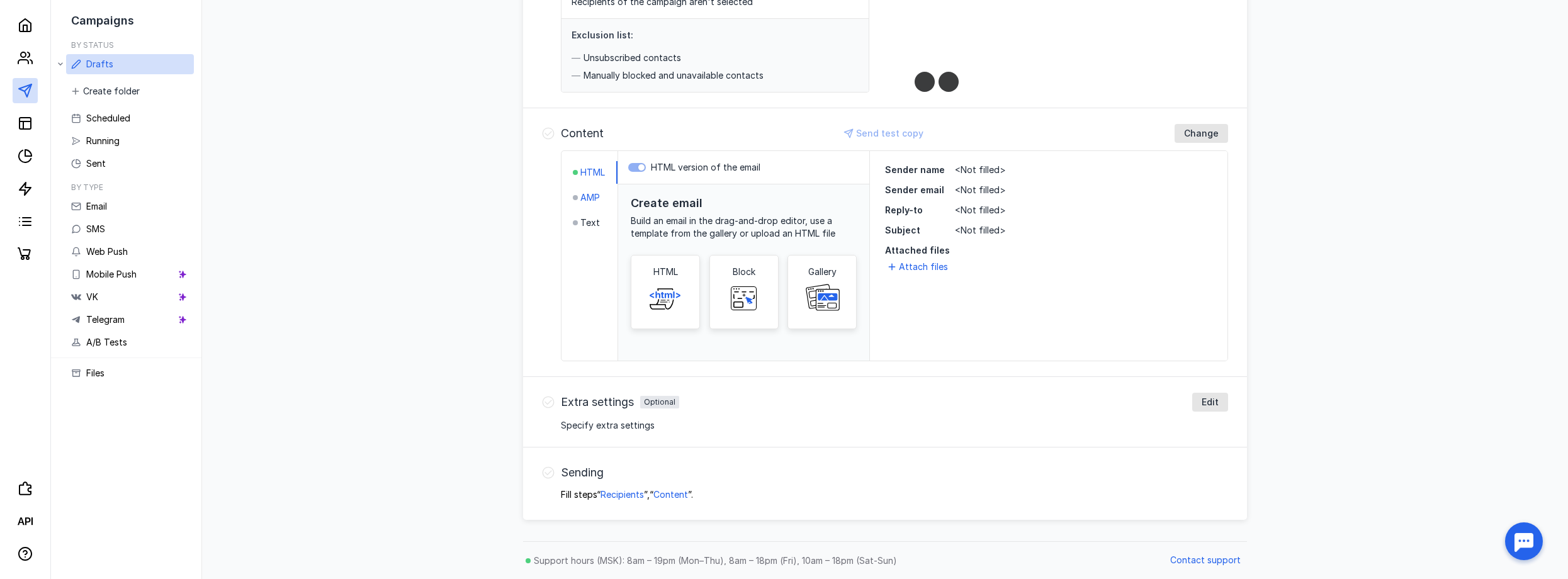
click at [585, 195] on span "AMP" at bounding box center [591, 198] width 20 height 13
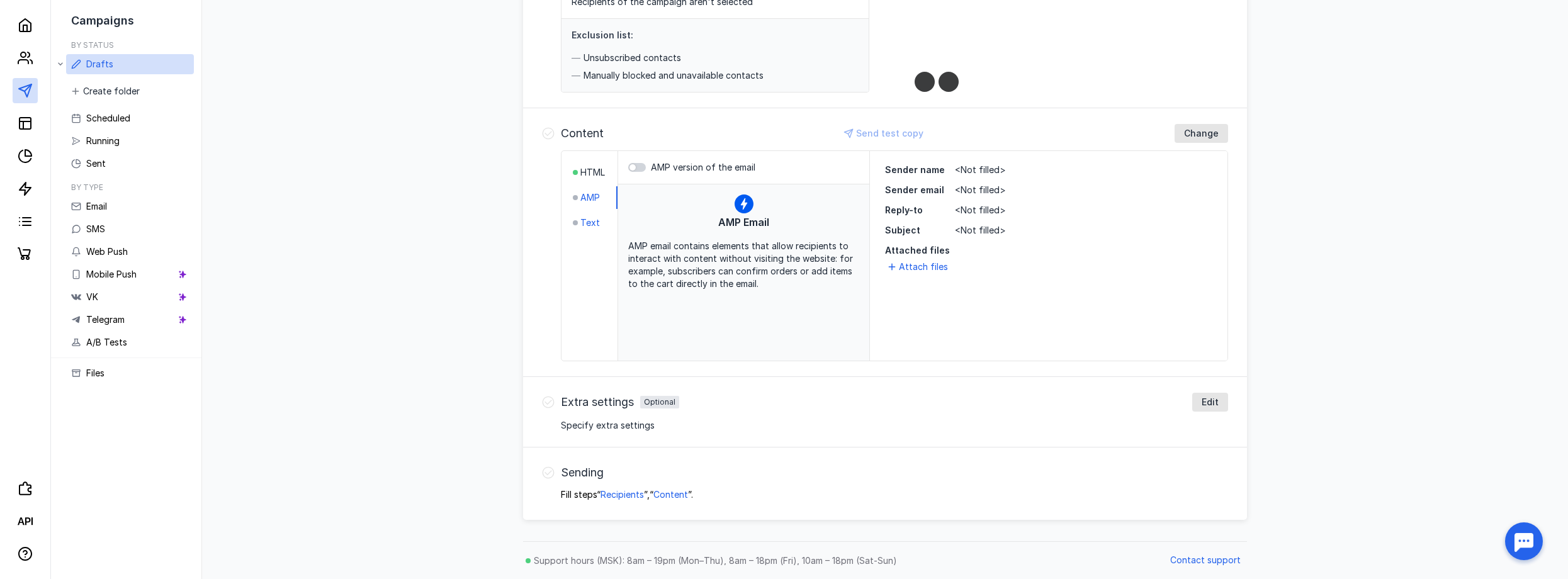
click at [588, 226] on span "Text" at bounding box center [591, 223] width 20 height 13
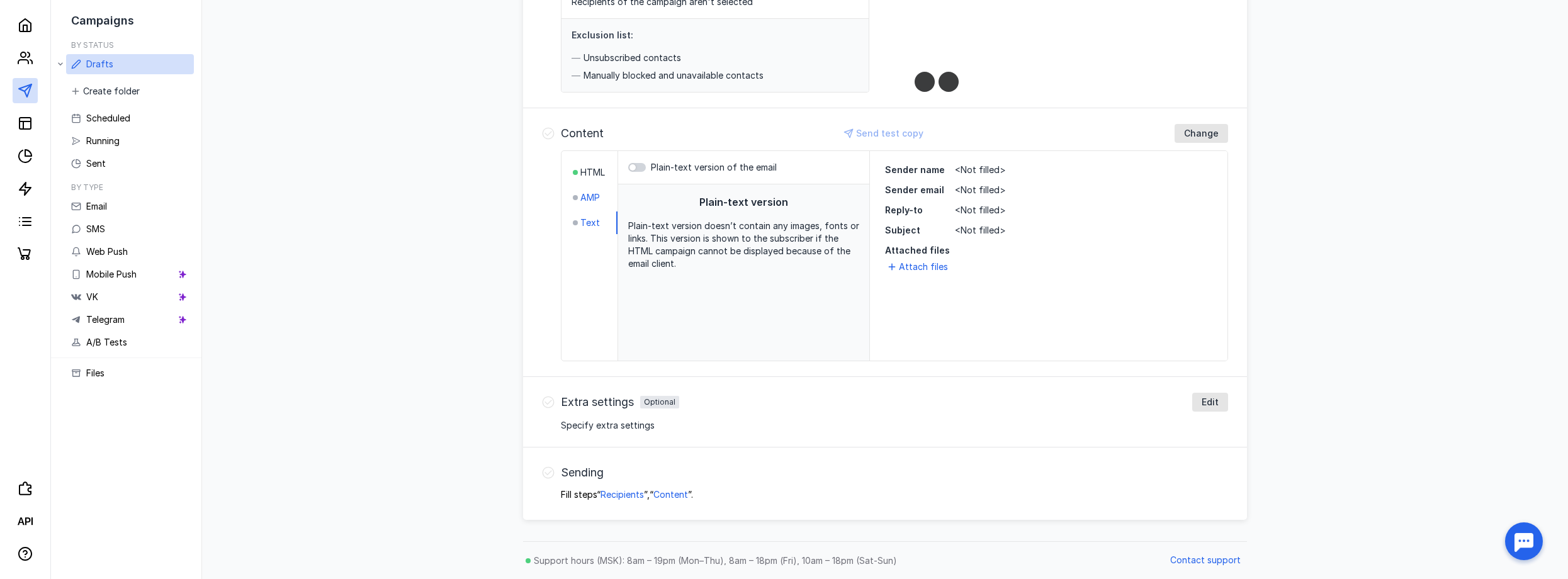
click at [589, 192] on span "AMP" at bounding box center [591, 198] width 20 height 13
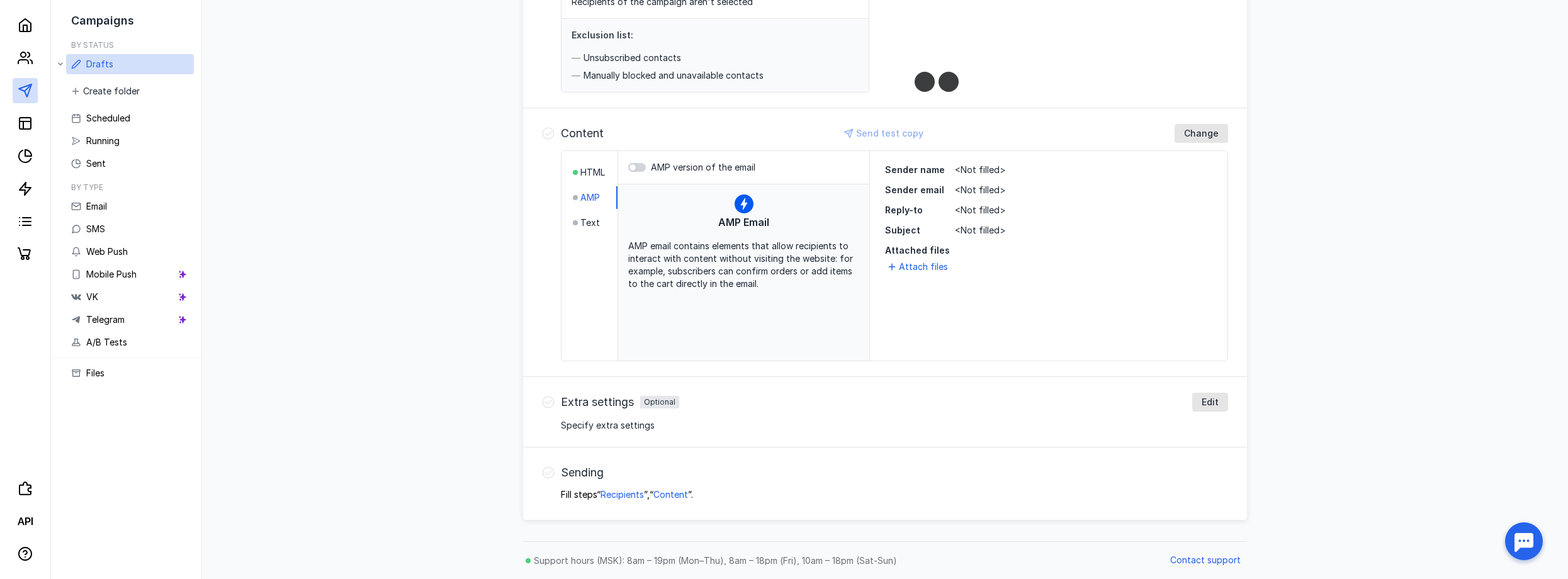
click at [576, 165] on li "HTML" at bounding box center [595, 172] width 45 height 23
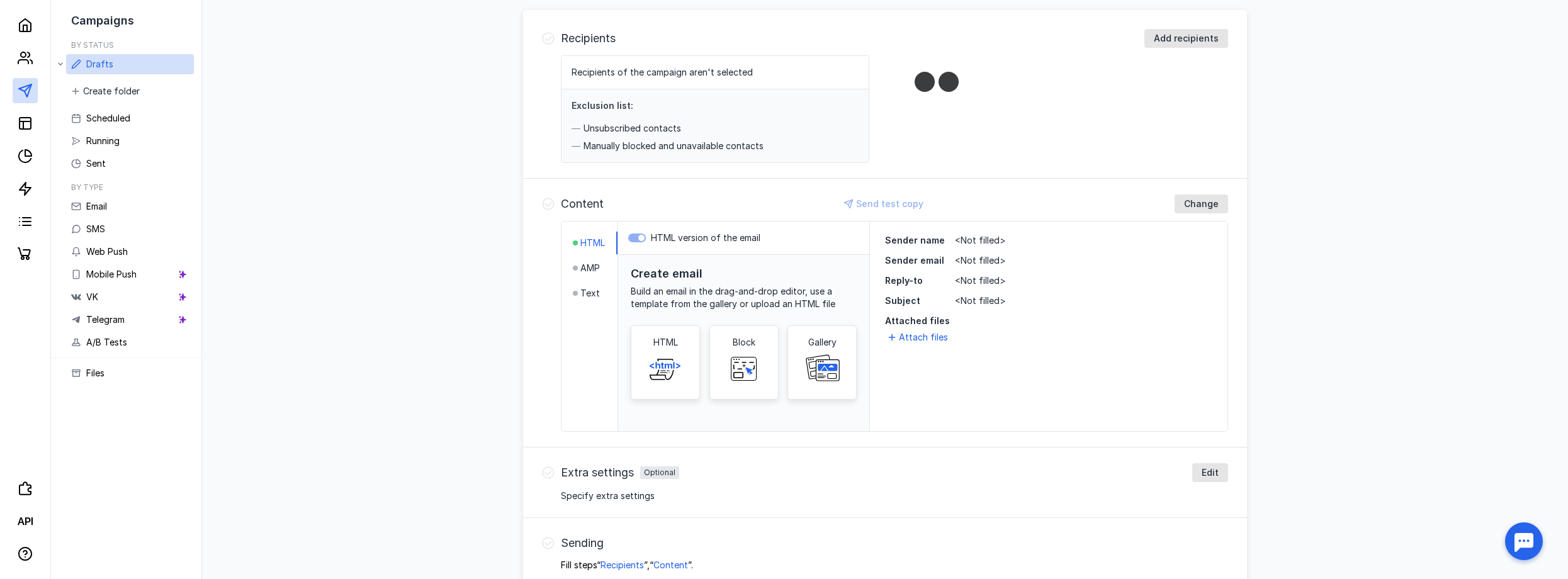
scroll to position [144, 0]
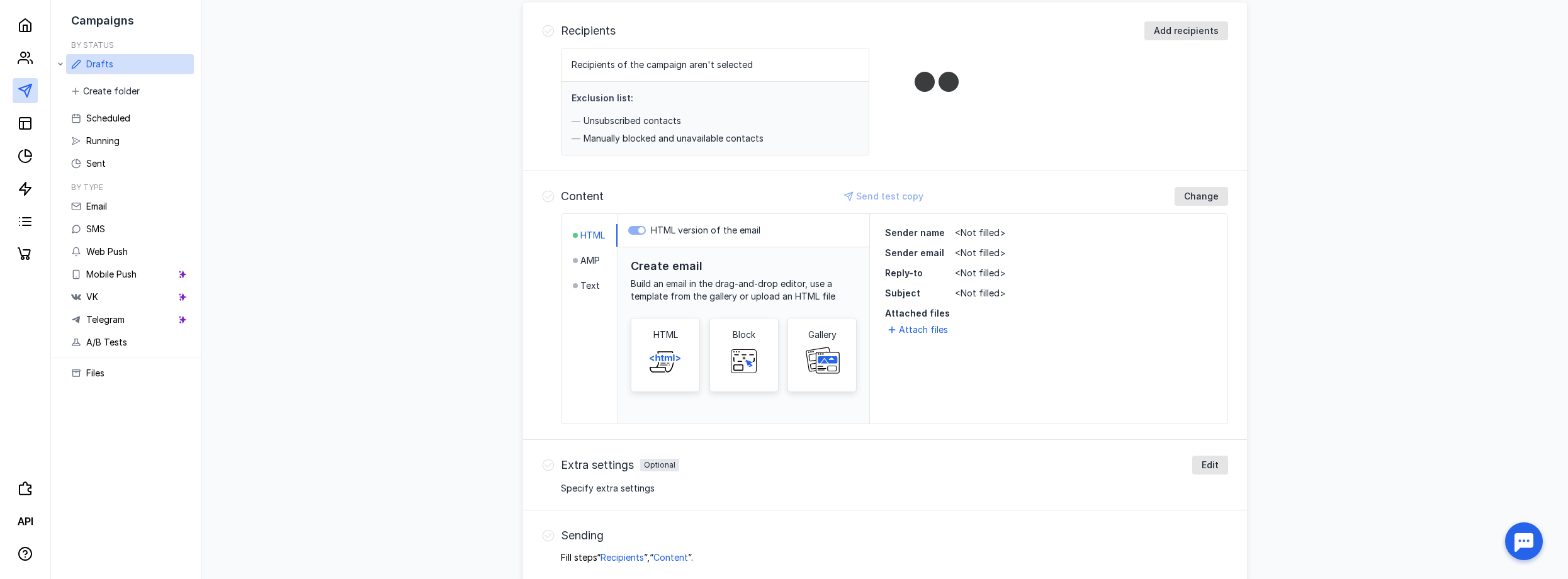
click at [1224, 413] on div "Sender name <Not filled> Sender email <Not filled> Reply-to <Not filled> Subjec…" at bounding box center [1049, 319] width 358 height 210
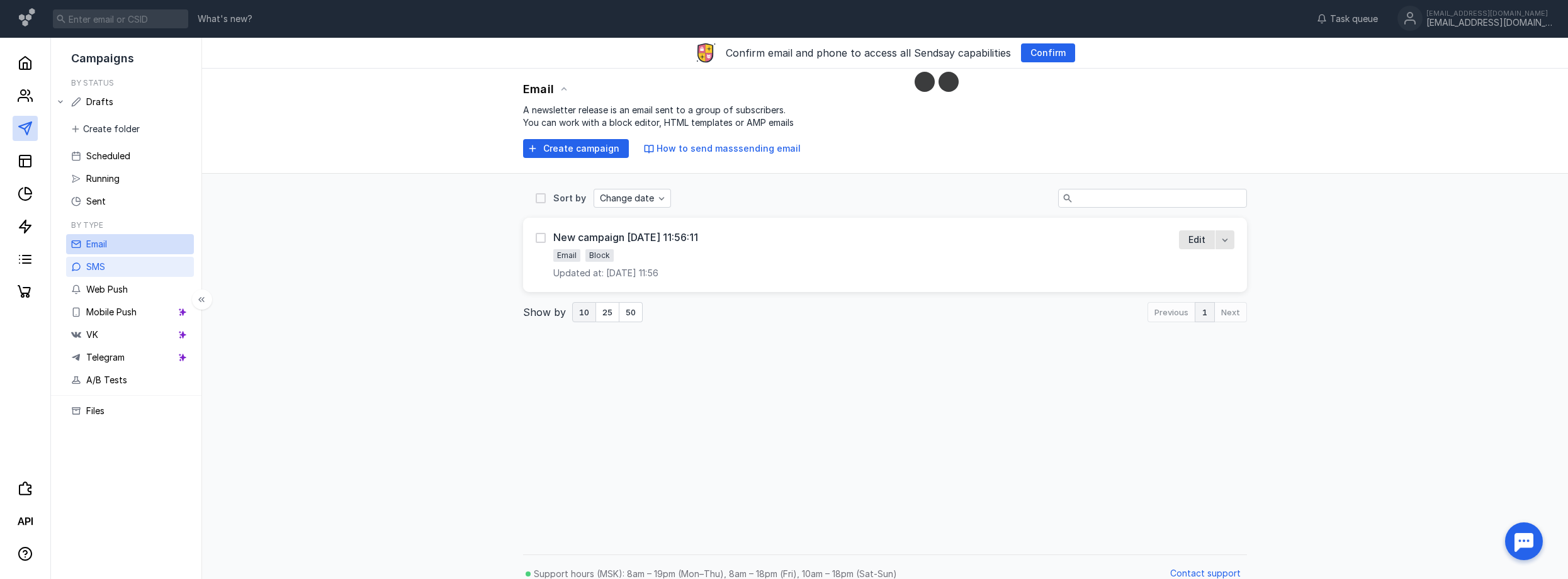
click at [130, 267] on link "SMS" at bounding box center [130, 267] width 128 height 21
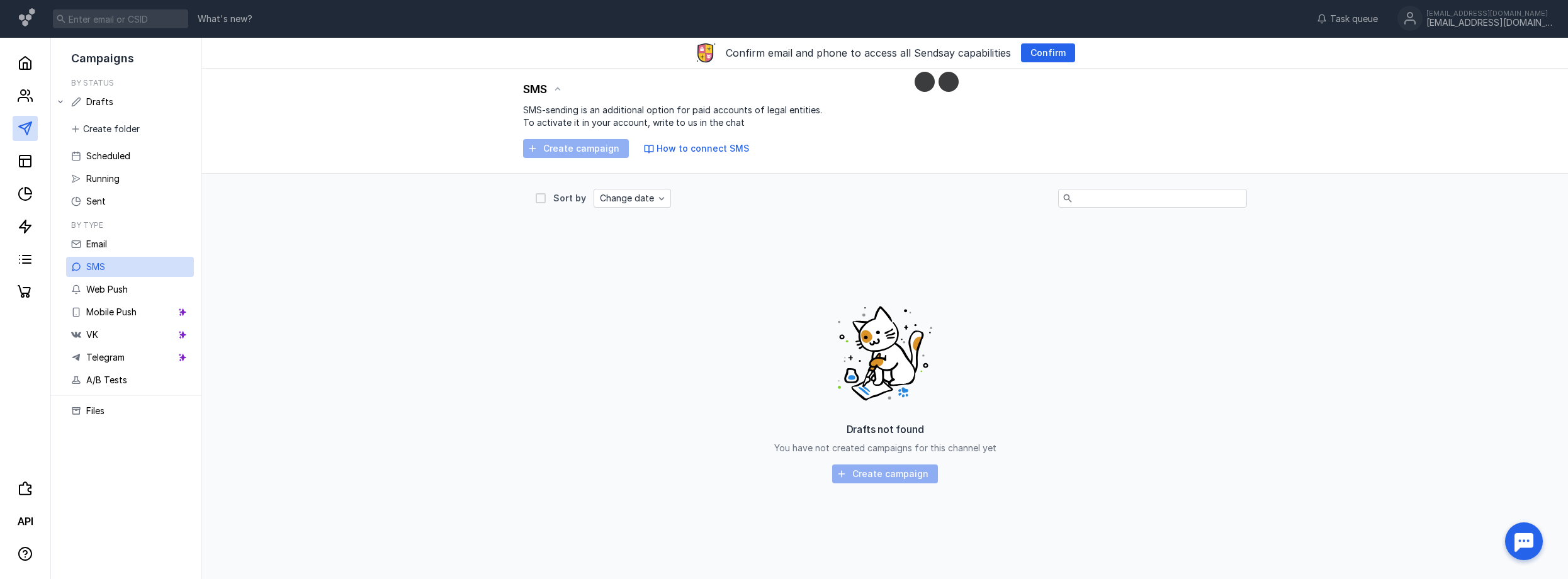
click at [1118, 343] on div "Drafts not found You have not created campaigns for this channel yet Create cam…" at bounding box center [885, 388] width 698 height 315
click at [888, 475] on div "Create campaign" at bounding box center [885, 473] width 106 height 19
click at [581, 166] on div "SMS SMS-sending is an additional option for paid accounts of legal entities. To…" at bounding box center [885, 121] width 1367 height 105
click at [580, 150] on div "Create campaign" at bounding box center [575, 148] width 106 height 19
click at [1085, 318] on div "Drafts not found You have not created campaigns for this channel yet Create cam…" at bounding box center [885, 388] width 698 height 315
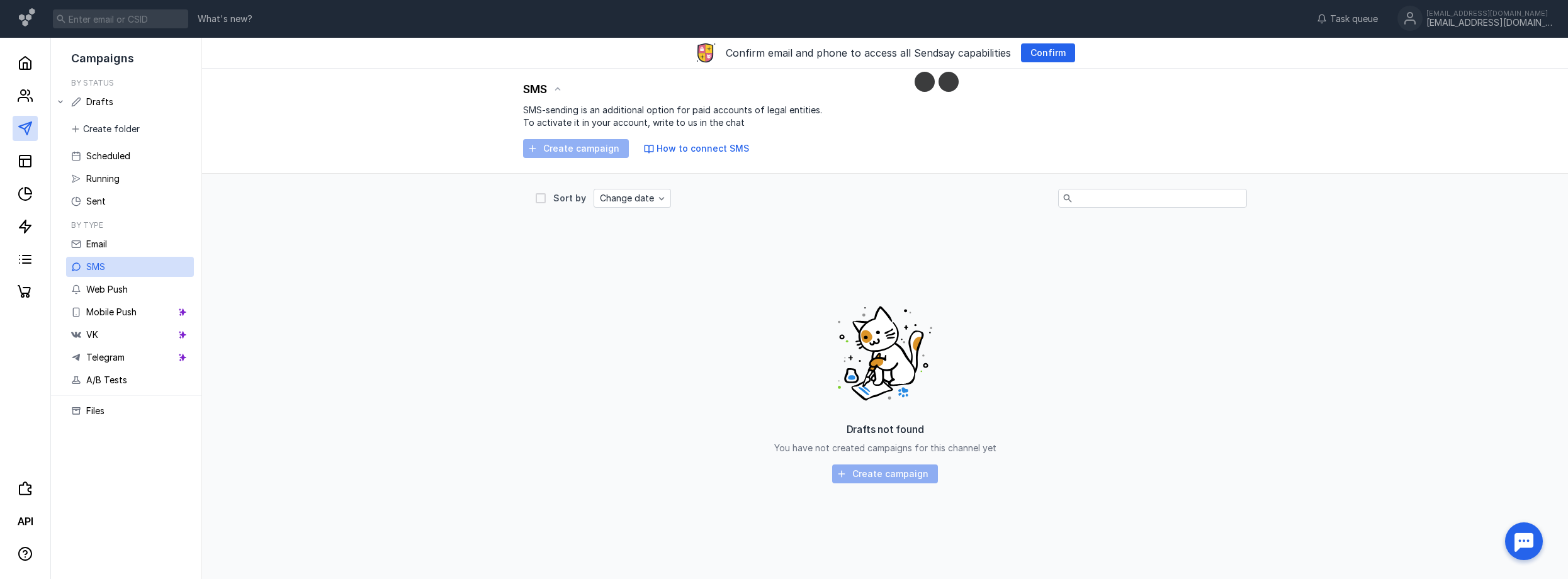
click at [924, 449] on span "You have not created campaigns for this channel yet" at bounding box center [885, 448] width 222 height 11
click at [900, 483] on div "Create campaign" at bounding box center [885, 473] width 106 height 19
click at [892, 476] on div "Create campaign" at bounding box center [885, 473] width 106 height 19
click at [828, 455] on div "Drafts not found You have not created campaigns for this channel yet Create cam…" at bounding box center [885, 388] width 698 height 315
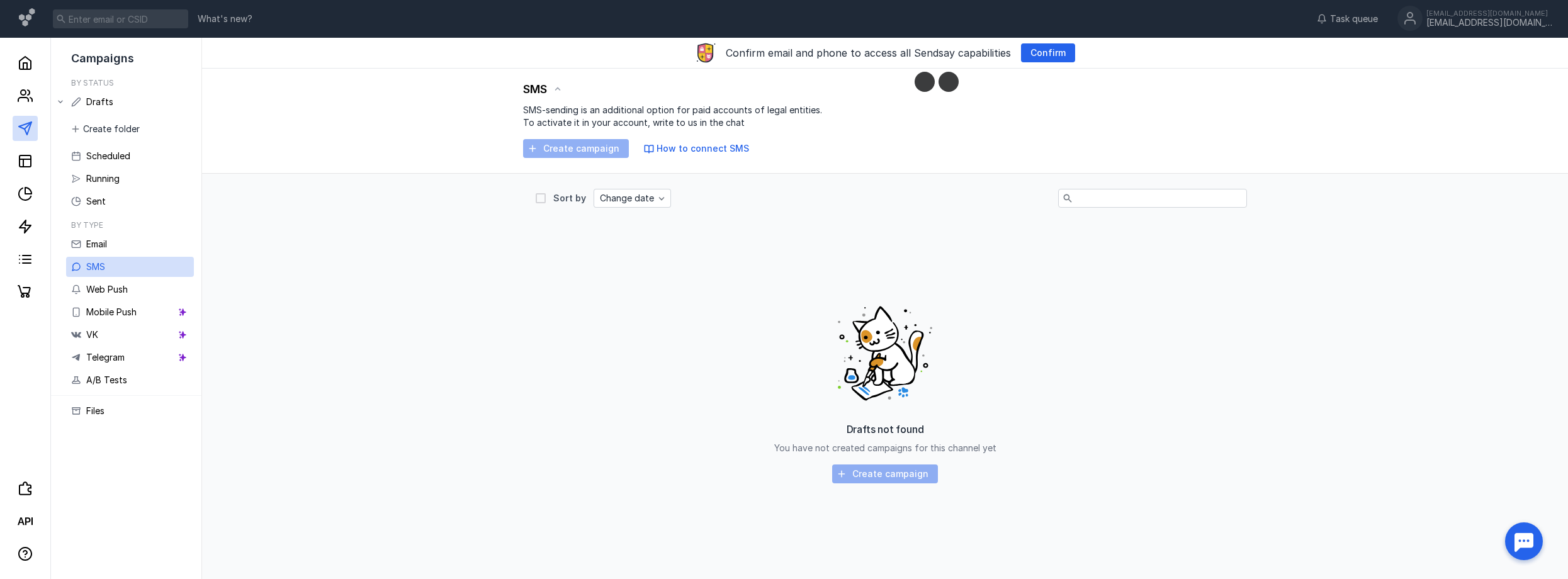
click at [550, 160] on div "SMS SMS-sending is an additional option for paid accounts of legal entities. To…" at bounding box center [885, 121] width 1367 height 105
click at [554, 150] on div "Create campaign" at bounding box center [575, 148] width 106 height 19
drag, startPoint x: 572, startPoint y: 151, endPoint x: 582, endPoint y: 153, distance: 10.2
click at [574, 152] on div "Create campaign" at bounding box center [575, 148] width 106 height 19
click at [676, 152] on span "How to connect SMS" at bounding box center [703, 148] width 93 height 11
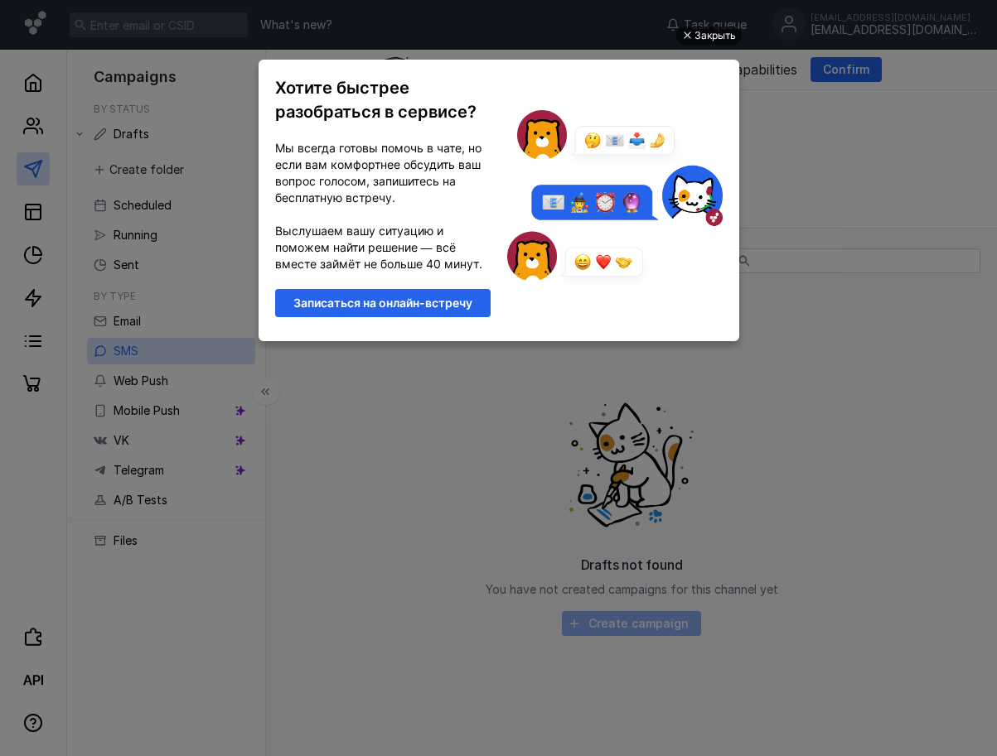
click at [697, 33] on div "Закрыть" at bounding box center [714, 36] width 41 height 18
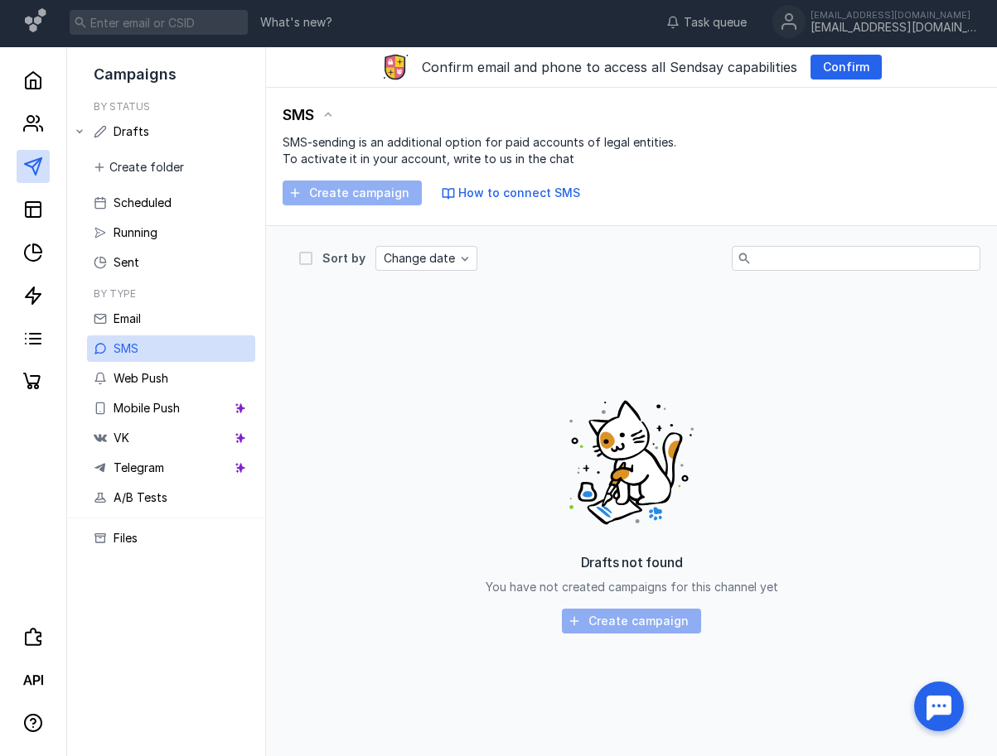
scroll to position [56, 0]
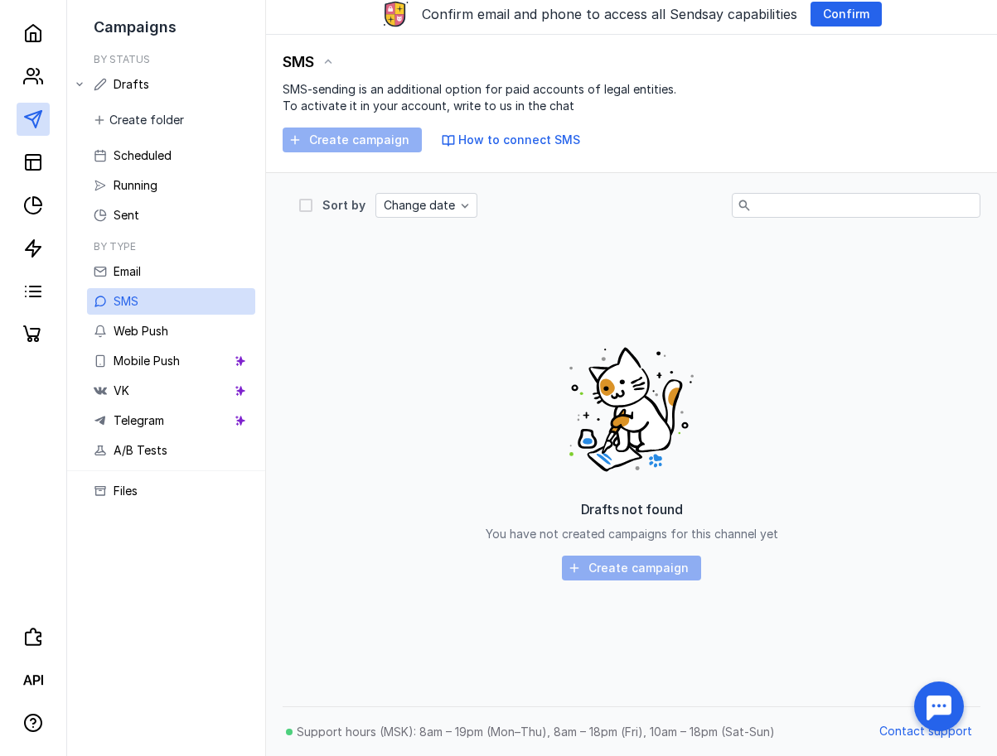
click at [581, 563] on div "Create campaign" at bounding box center [631, 568] width 139 height 25
click at [144, 275] on link "Email" at bounding box center [171, 271] width 168 height 27
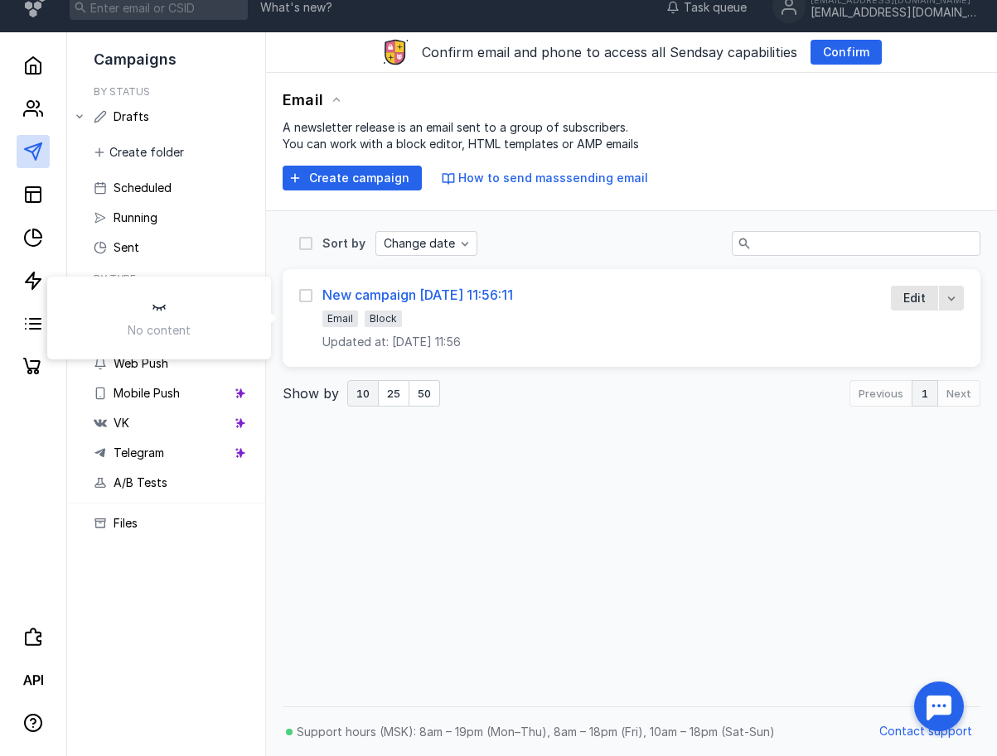
click at [403, 299] on div "New campaign [DATE] 11:56:11" at bounding box center [417, 295] width 191 height 17
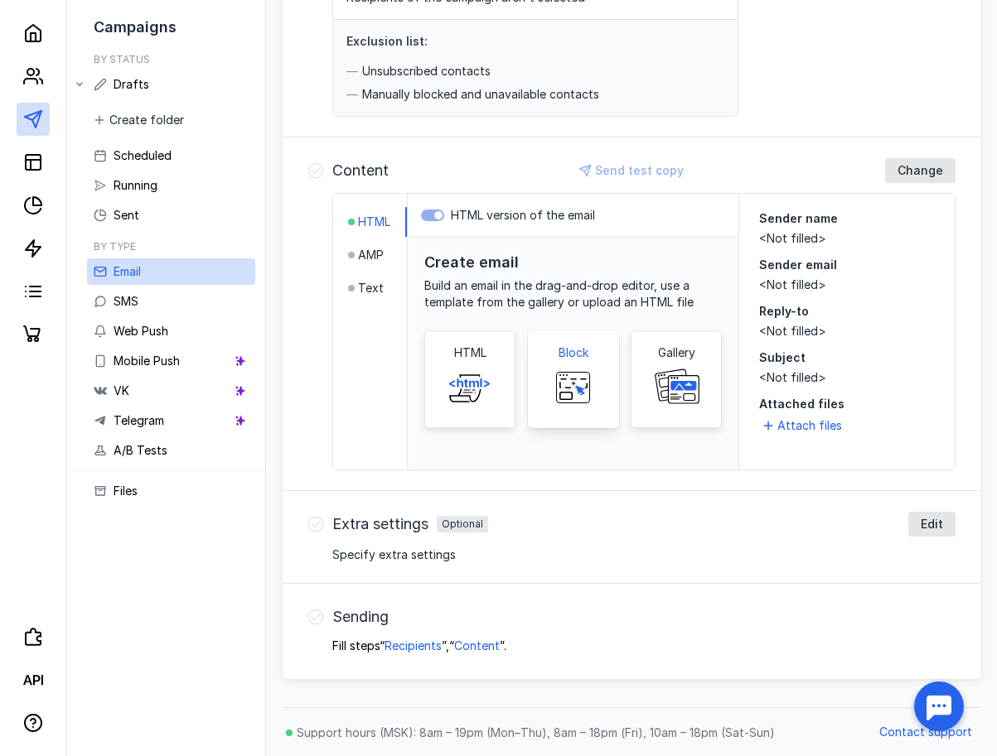
scroll to position [278, 0]
click at [184, 303] on link "SMS" at bounding box center [171, 301] width 168 height 27
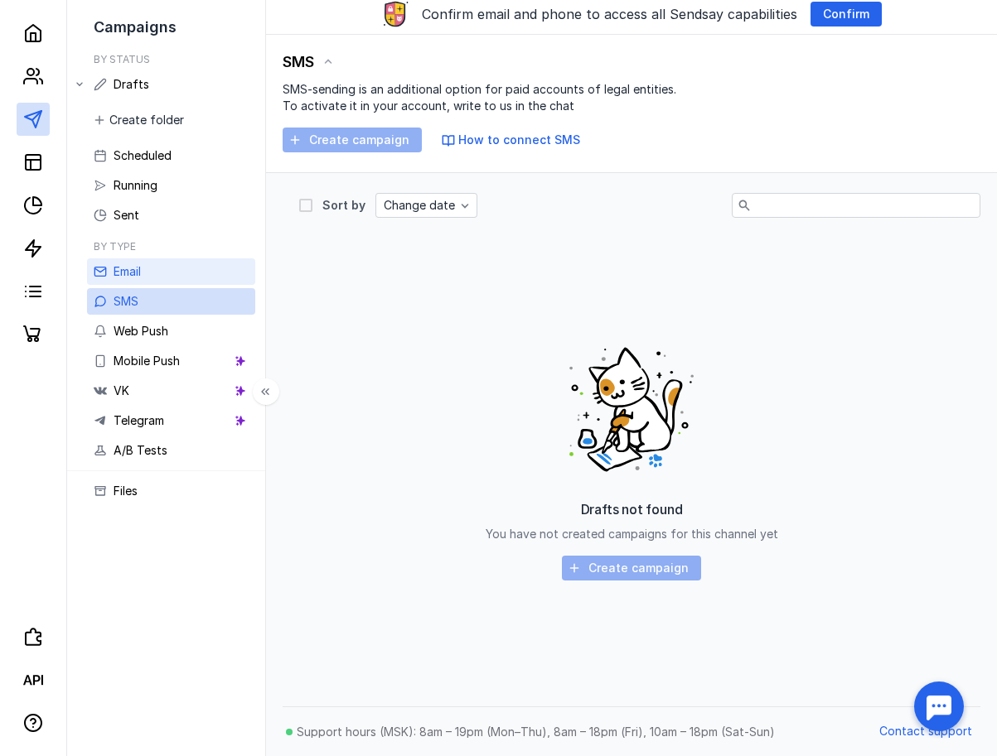
click at [138, 273] on span "Email" at bounding box center [126, 271] width 27 height 14
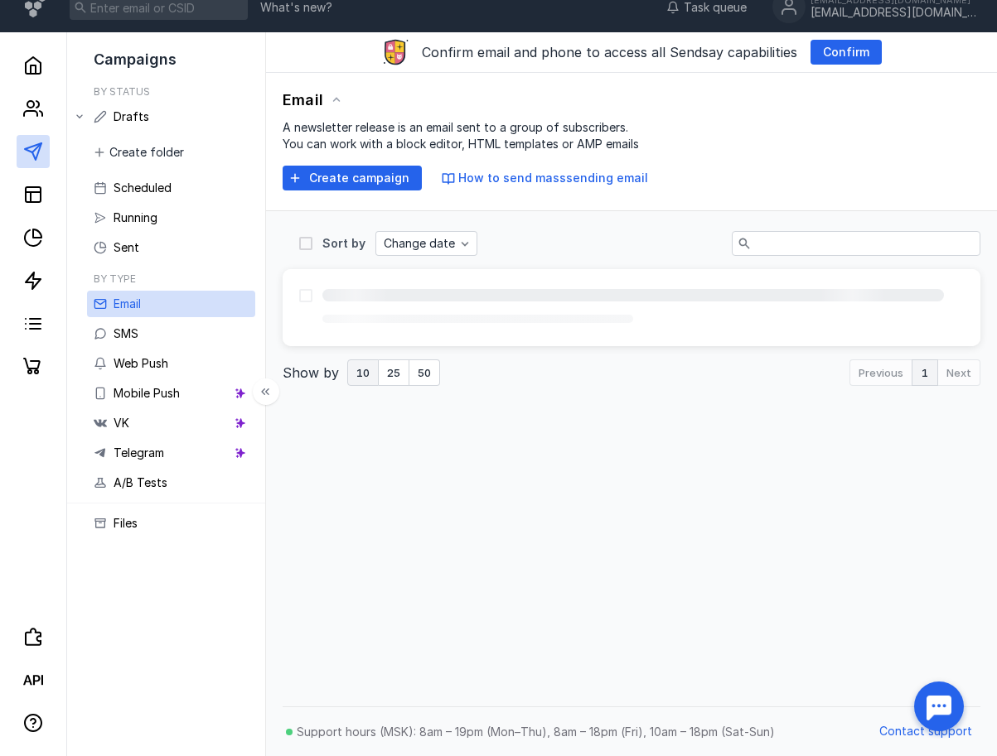
scroll to position [17, 0]
click at [303, 297] on icon at bounding box center [306, 296] width 12 height 12
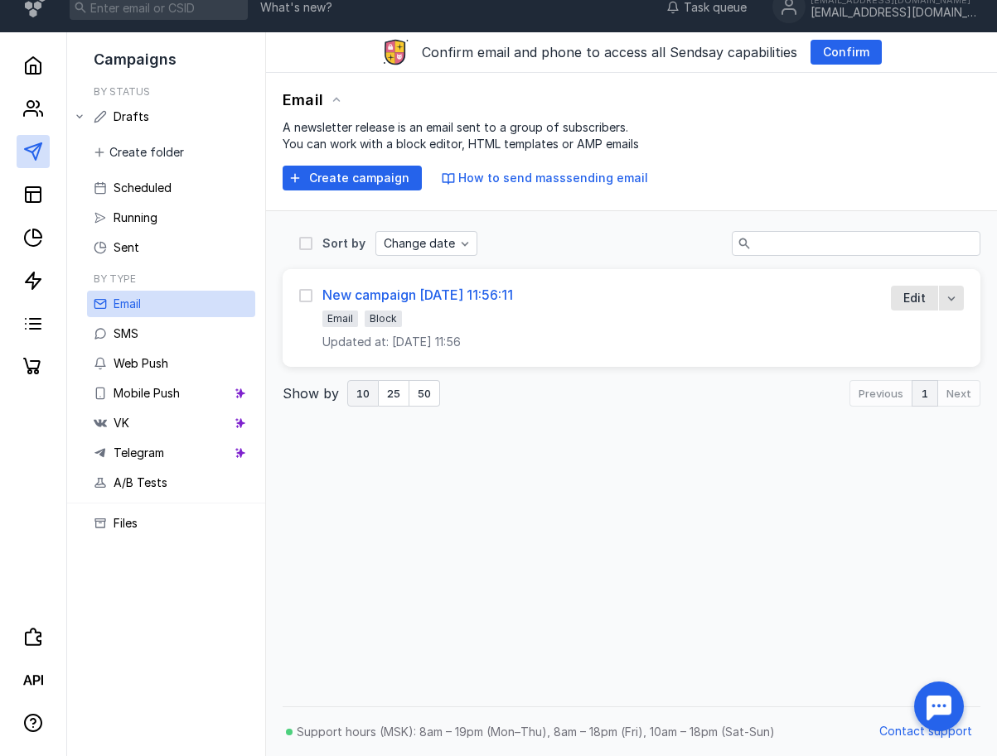
click at [455, 301] on div "New campaign [DATE] 11:56:11" at bounding box center [417, 295] width 191 height 17
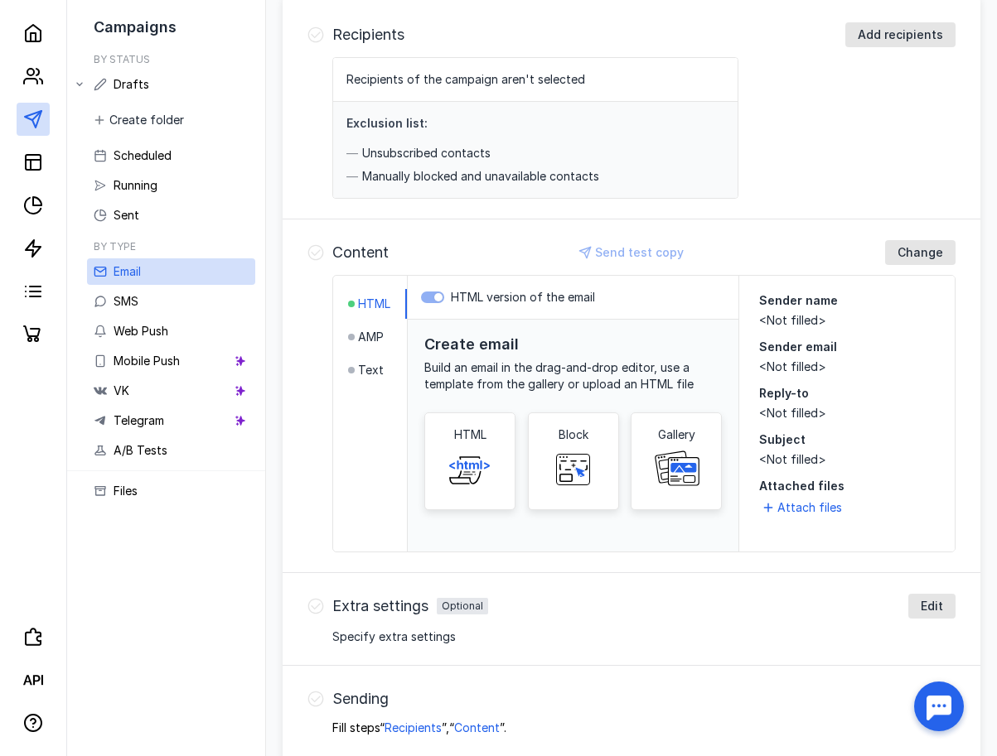
scroll to position [17, 0]
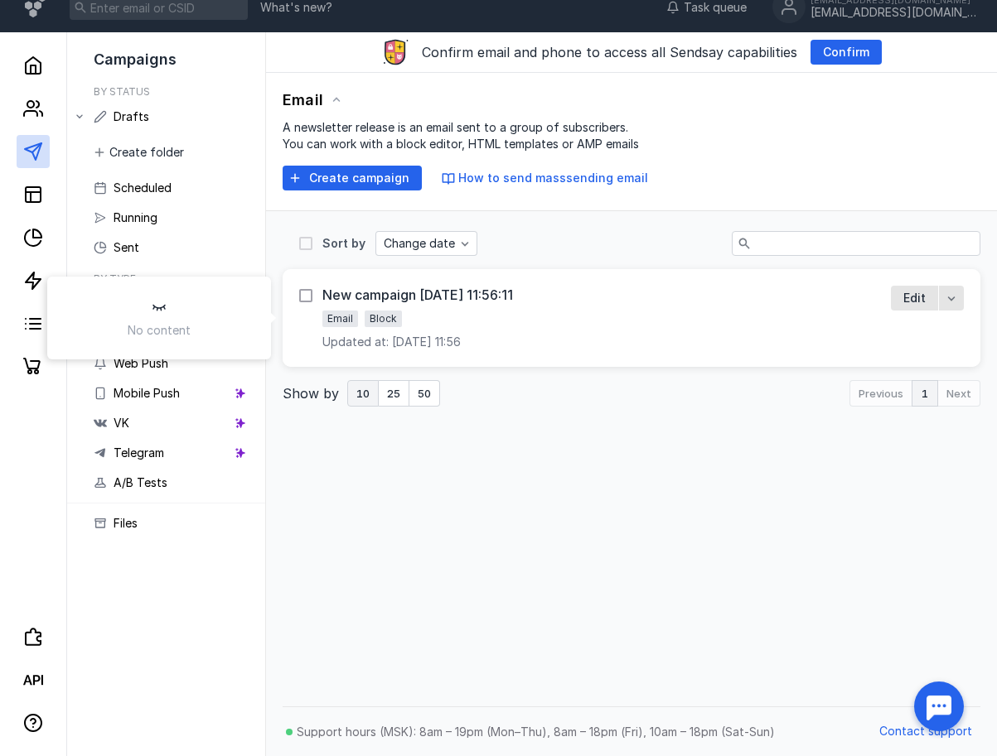
click at [306, 295] on icon at bounding box center [306, 296] width 12 height 12
click at [306, 295] on input "checkbox" at bounding box center [304, 292] width 11 height 11
checkbox input "true"
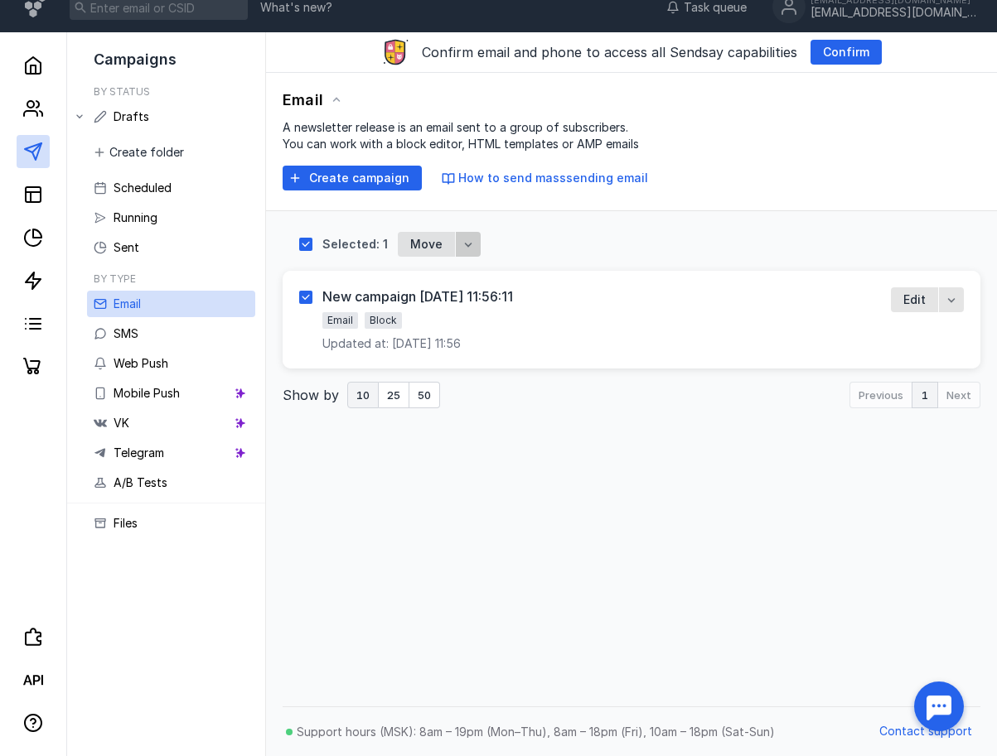
click at [461, 248] on icon "button" at bounding box center [467, 244] width 13 height 13
click at [473, 272] on span "De" at bounding box center [469, 276] width 15 height 17
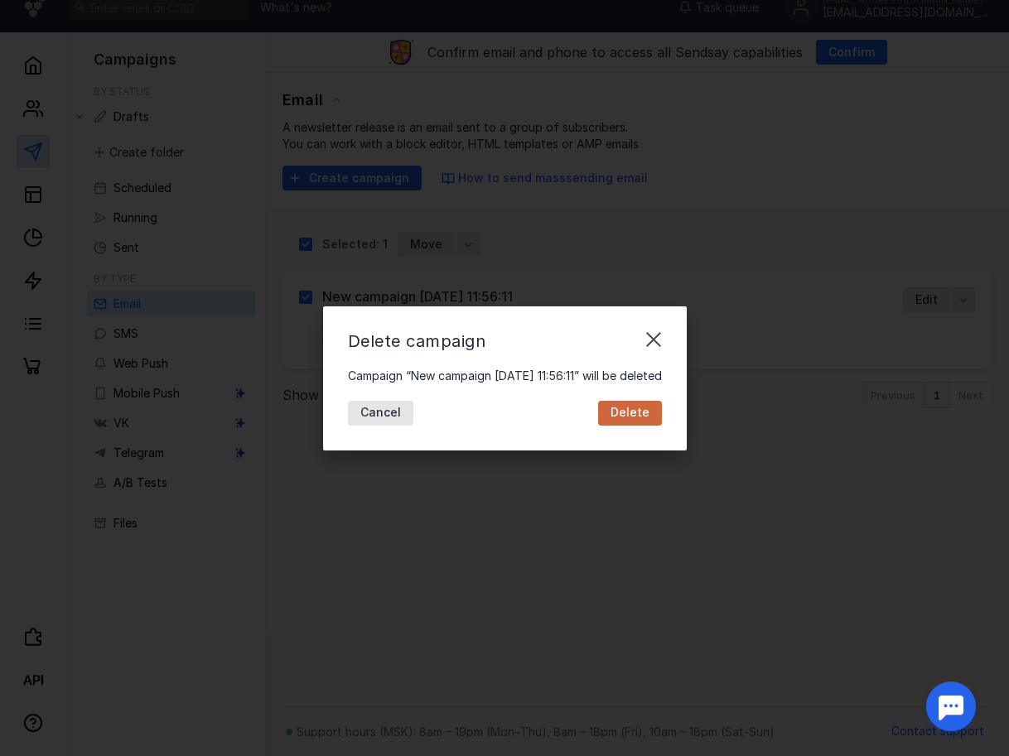
click at [642, 425] on div "Delete" at bounding box center [630, 413] width 64 height 25
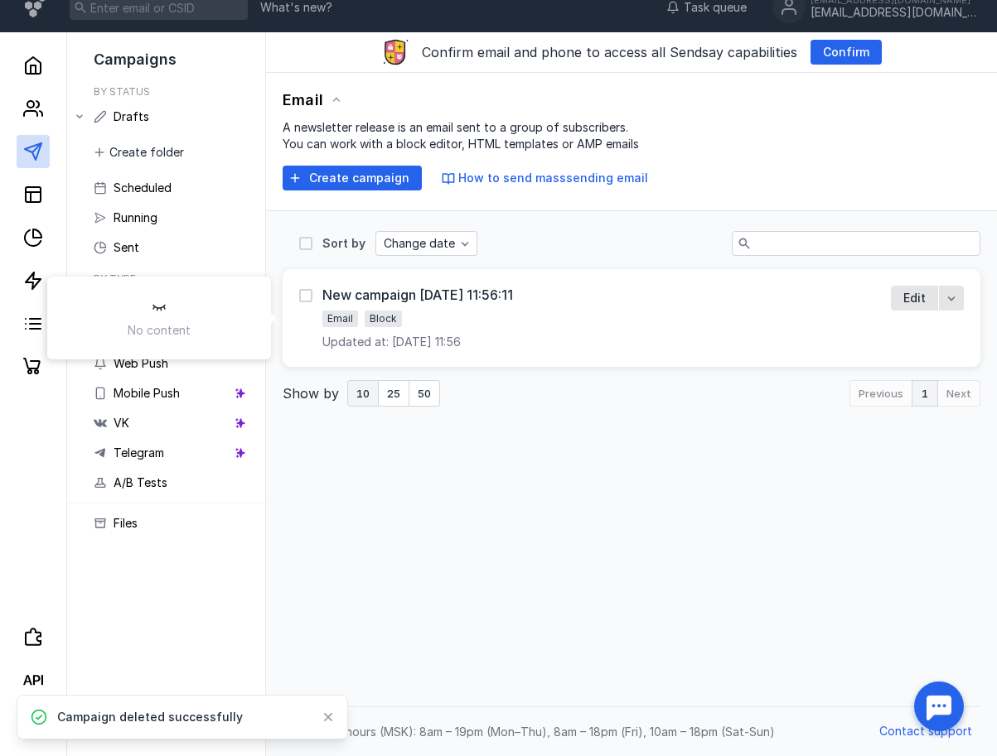
click at [307, 303] on label at bounding box center [305, 295] width 13 height 17
click at [307, 298] on input "checkbox" at bounding box center [304, 292] width 11 height 11
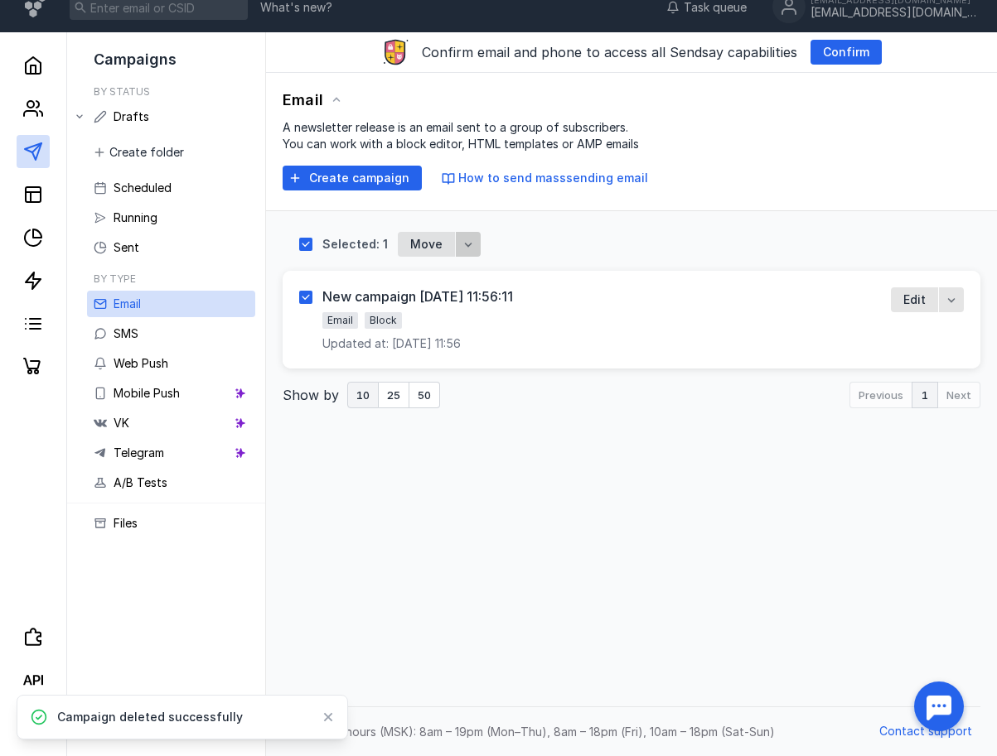
click at [460, 251] on div "button" at bounding box center [468, 244] width 17 height 17
click at [471, 278] on span "De" at bounding box center [469, 276] width 15 height 17
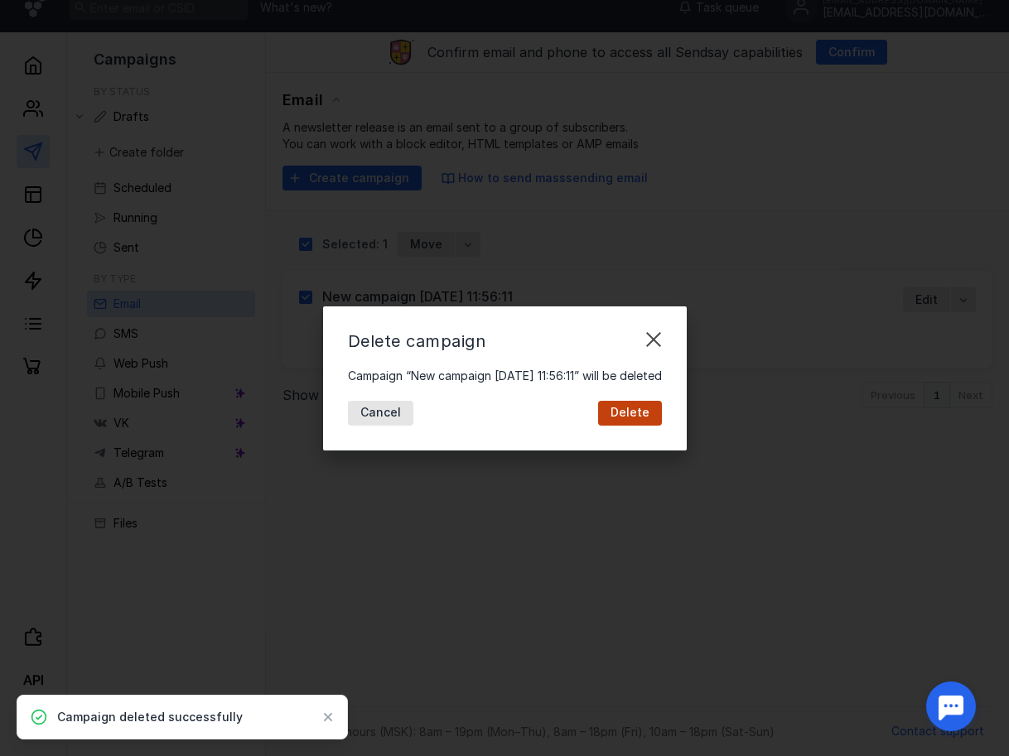
click at [631, 420] on div "Delete" at bounding box center [630, 413] width 64 height 25
checkbox input "false"
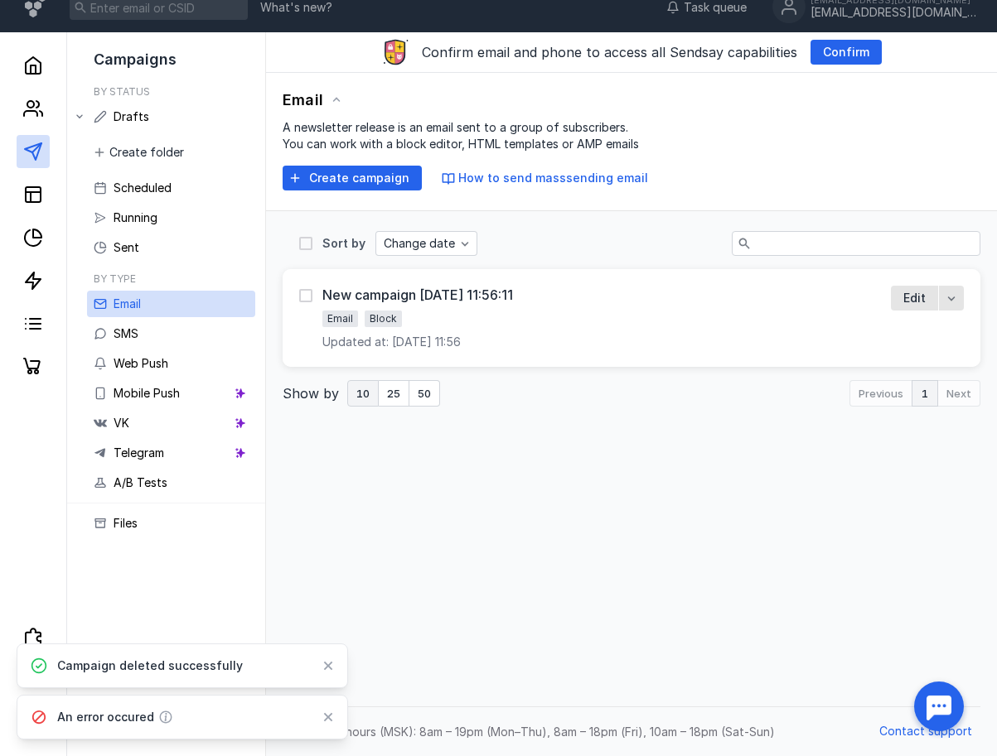
click at [476, 484] on div "Sort by Change date New campaign [DATE] 11:56:11 Email Block Updated at: [DATE]…" at bounding box center [630, 454] width 697 height 487
